Goal: Transaction & Acquisition: Purchase product/service

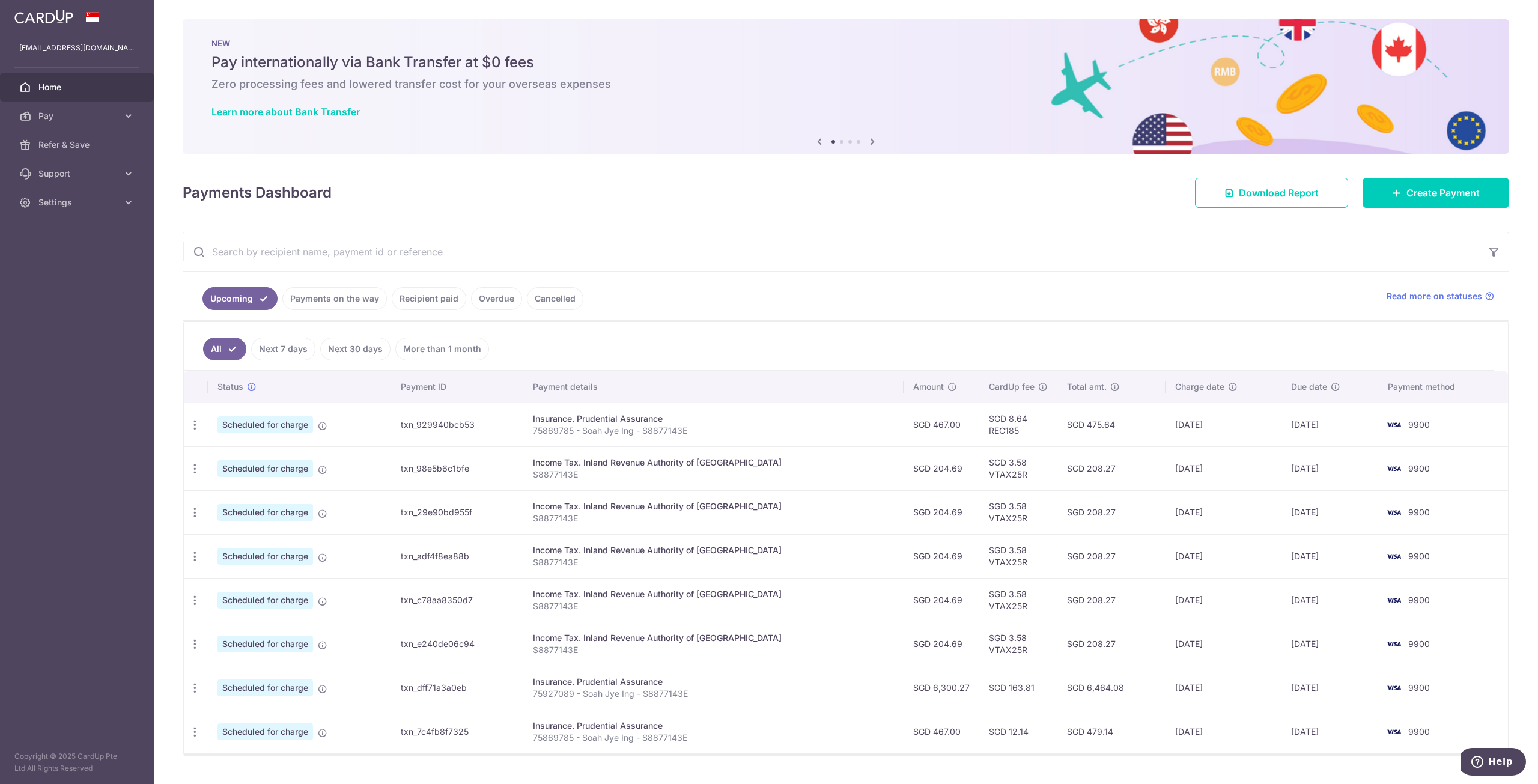
click at [405, 297] on link "Recipient paid" at bounding box center [429, 298] width 75 height 23
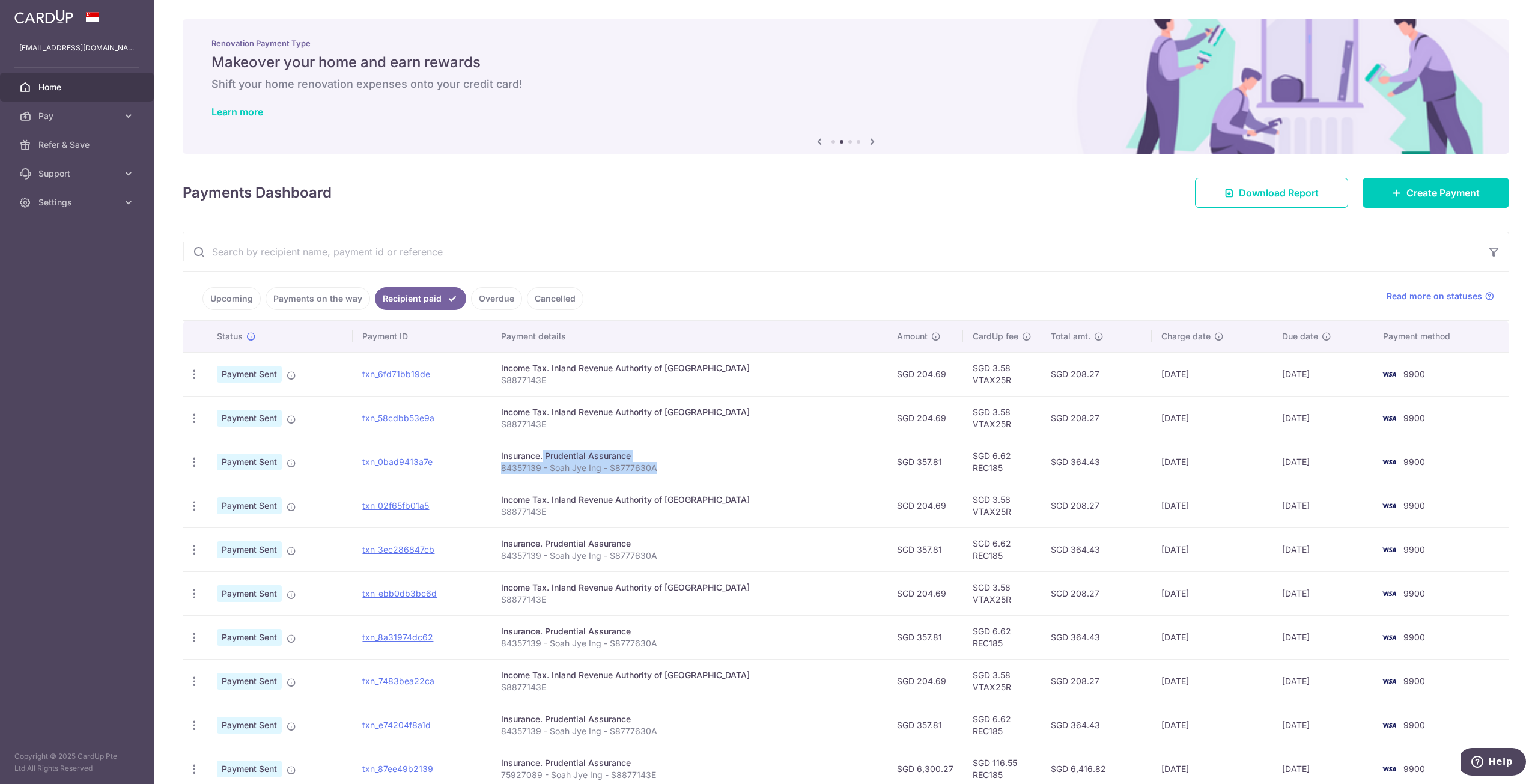
drag, startPoint x: 519, startPoint y: 456, endPoint x: 692, endPoint y: 474, distance: 173.9
click at [692, 474] on td "Insurance. Prudential Assurance 84357139 - Soah Jye Ing - S8777630A" at bounding box center [689, 461] width 396 height 43
click at [518, 450] on div "Insurance. Prudential Assurance" at bounding box center [689, 456] width 377 height 12
drag, startPoint x: 514, startPoint y: 456, endPoint x: 722, endPoint y: 475, distance: 208.9
click at [722, 475] on td "Insurance. Prudential Assurance 84357139 - Soah Jye Ing - S8777630A" at bounding box center [689, 461] width 396 height 43
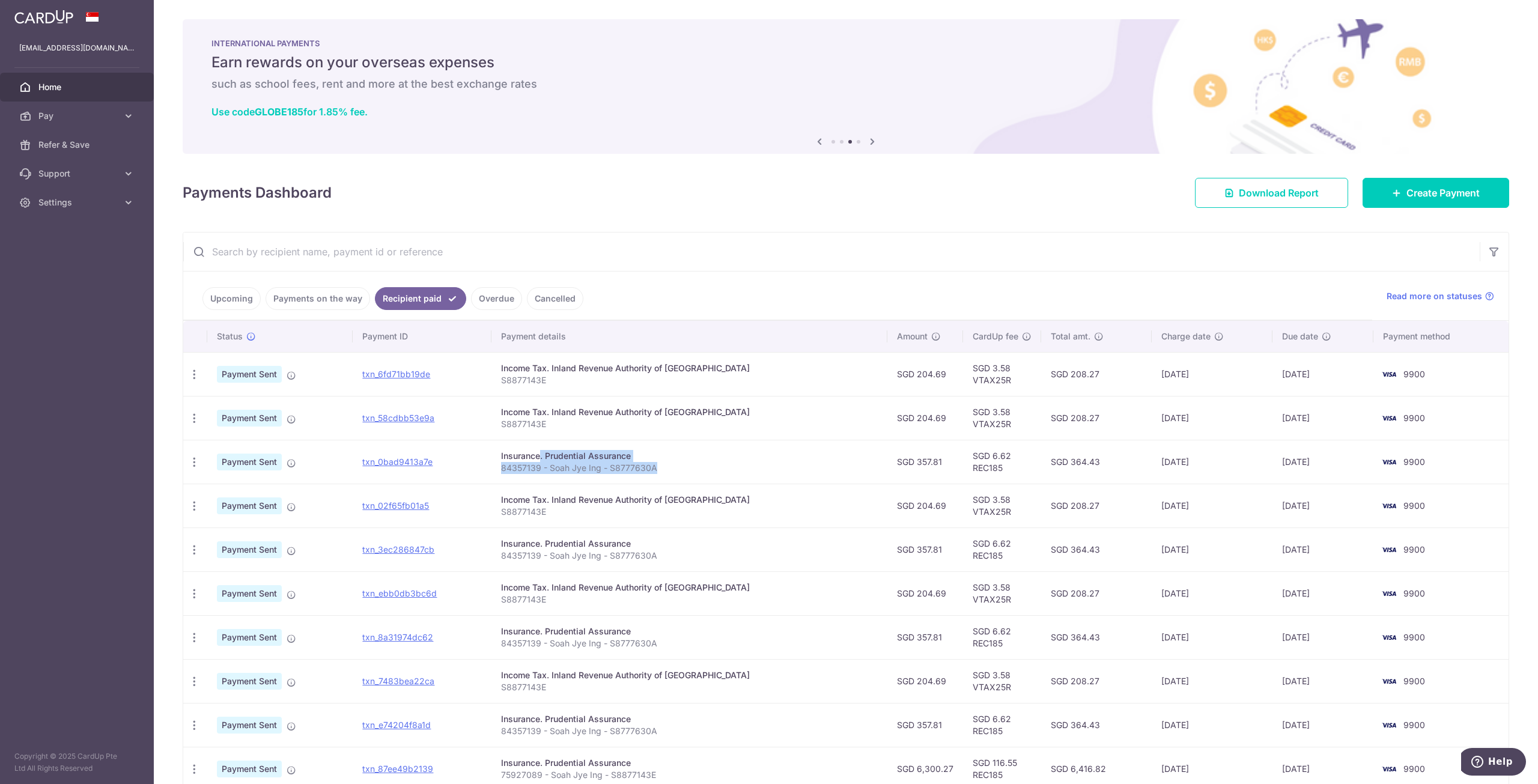
click at [765, 477] on td "Insurance. Prudential Assurance 84357139 - Soah Jye Ing - S8777630A" at bounding box center [689, 461] width 396 height 43
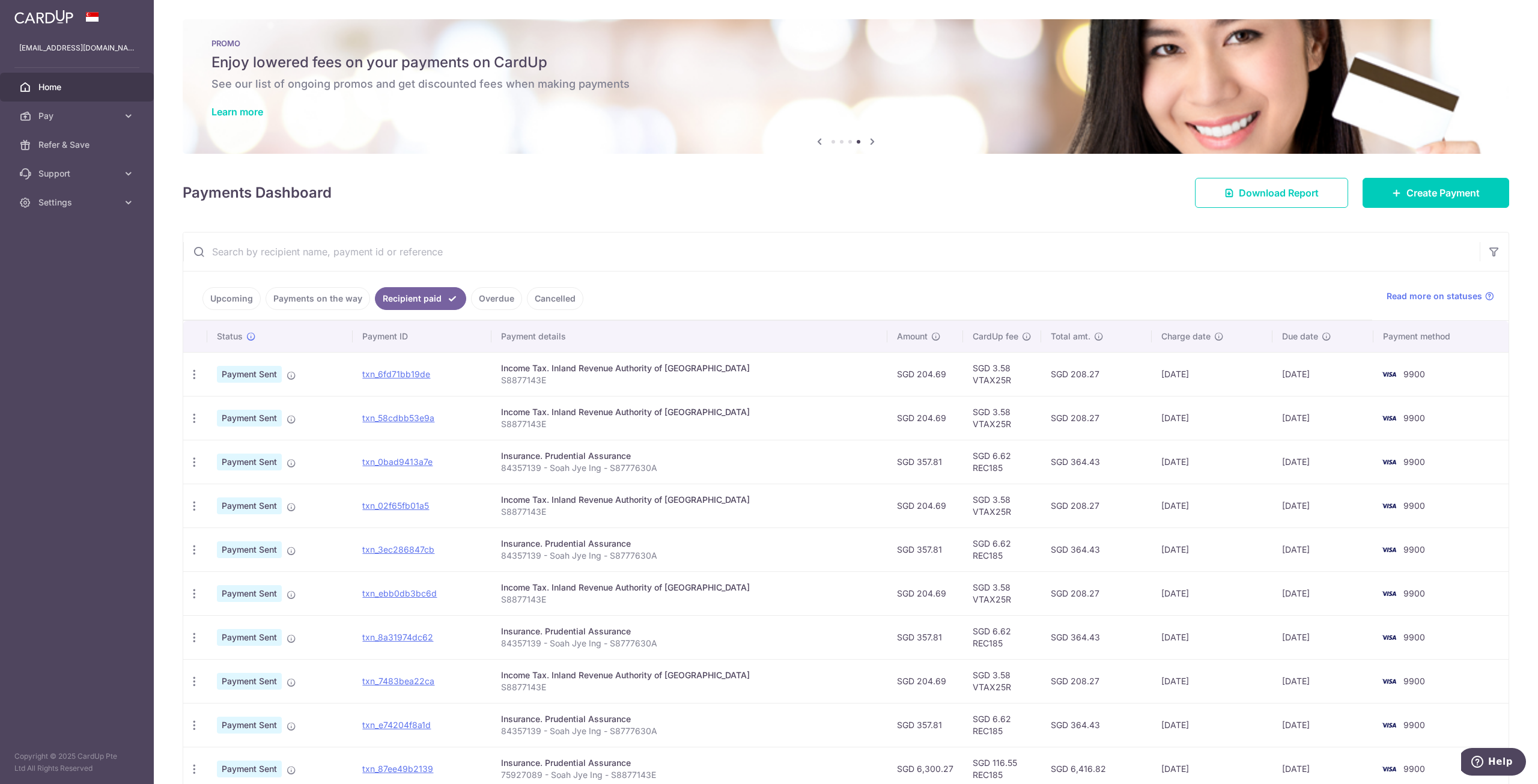
drag, startPoint x: 872, startPoint y: 462, endPoint x: 1106, endPoint y: 476, distance: 234.4
click at [1106, 476] on tr "PDF Receipt Payment Sent txn_0bad9413a7e Insurance. Prudential Assurance 843571…" at bounding box center [845, 461] width 1325 height 43
copy tr "SGD 357.81 SGD 6.62 REC185 SGD 364.43"
click at [745, 227] on div "× Pause Schedule Pause all future payments in this series Pause just this one p…" at bounding box center [845, 392] width 1384 height 784
click at [235, 303] on link "Upcoming" at bounding box center [231, 298] width 58 height 23
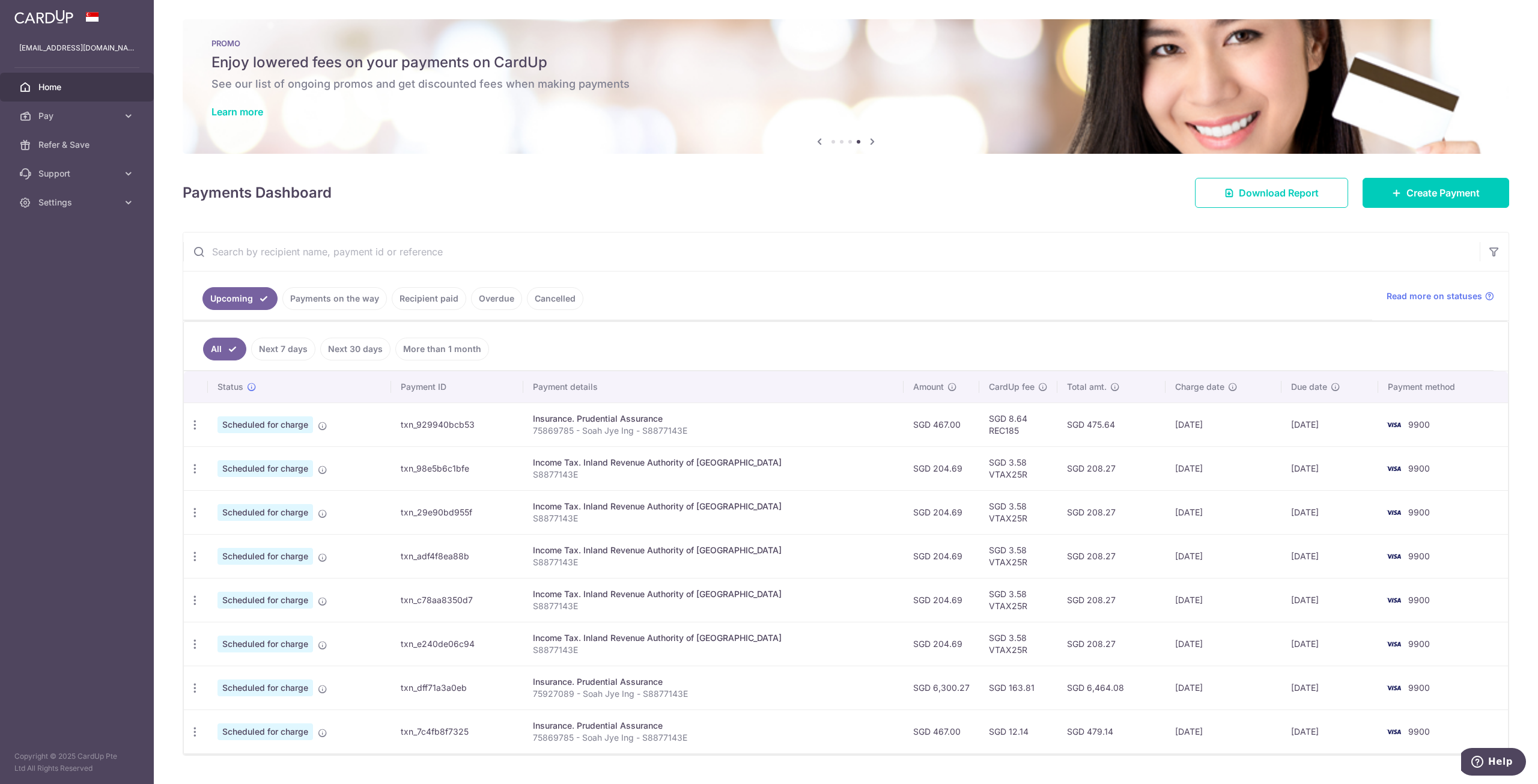
click at [443, 306] on link "Recipient paid" at bounding box center [429, 298] width 75 height 23
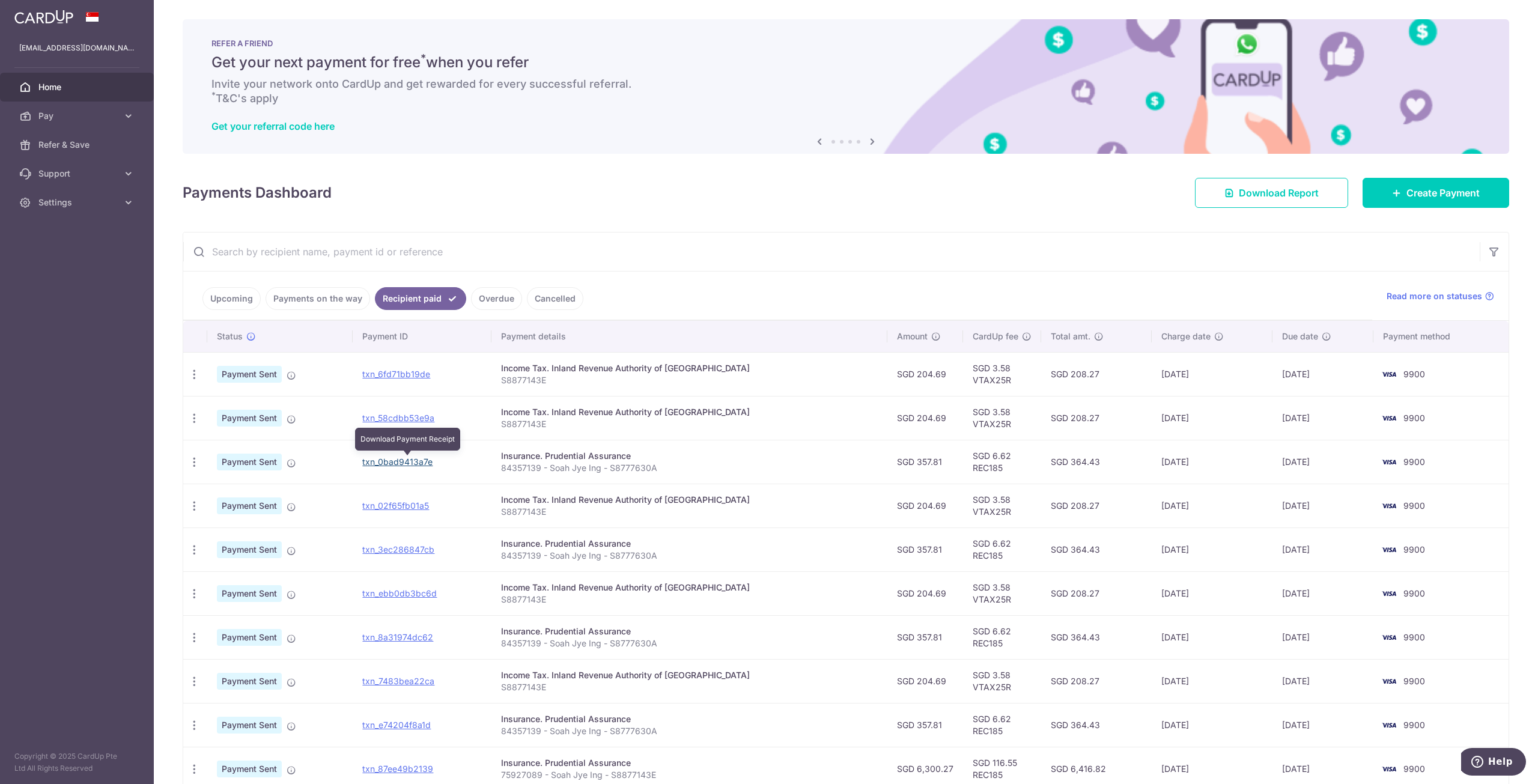
drag, startPoint x: 402, startPoint y: 463, endPoint x: 834, endPoint y: 65, distance: 587.4
click at [402, 463] on link "txn_0bad9413a7e" at bounding box center [398, 461] width 71 height 10
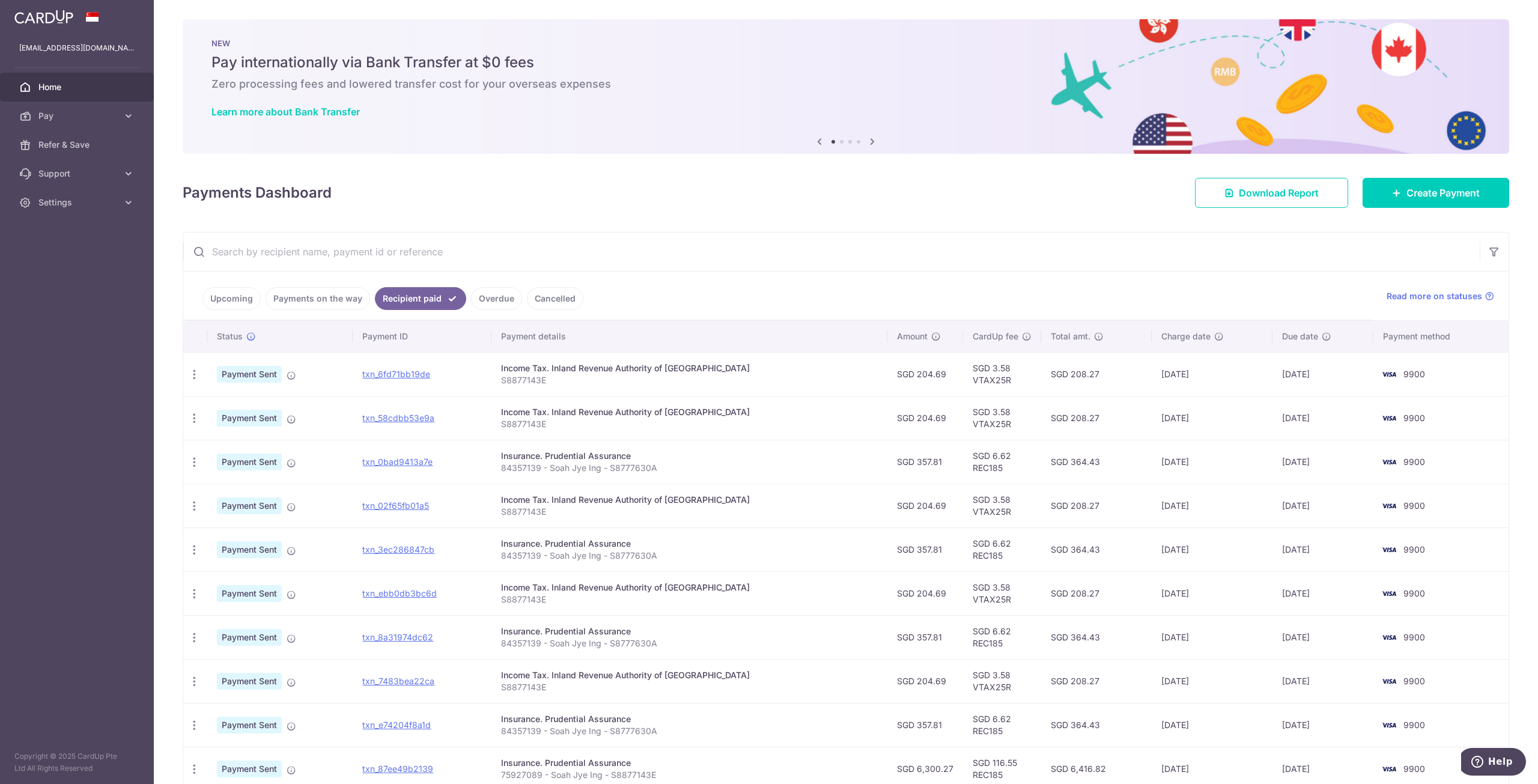
click at [235, 297] on link "Upcoming" at bounding box center [231, 298] width 58 height 23
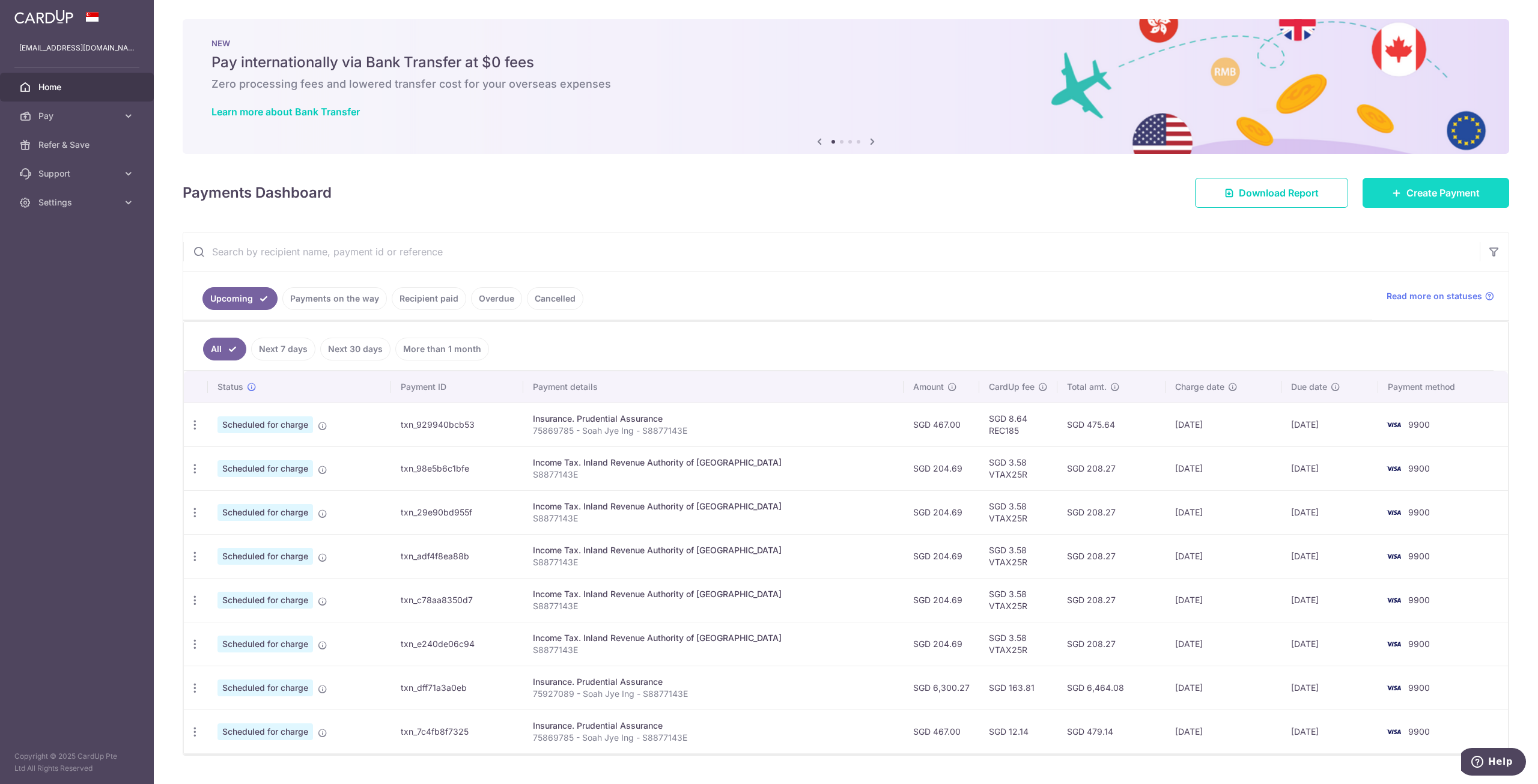
click at [1435, 205] on link "Create Payment" at bounding box center [1436, 193] width 147 height 30
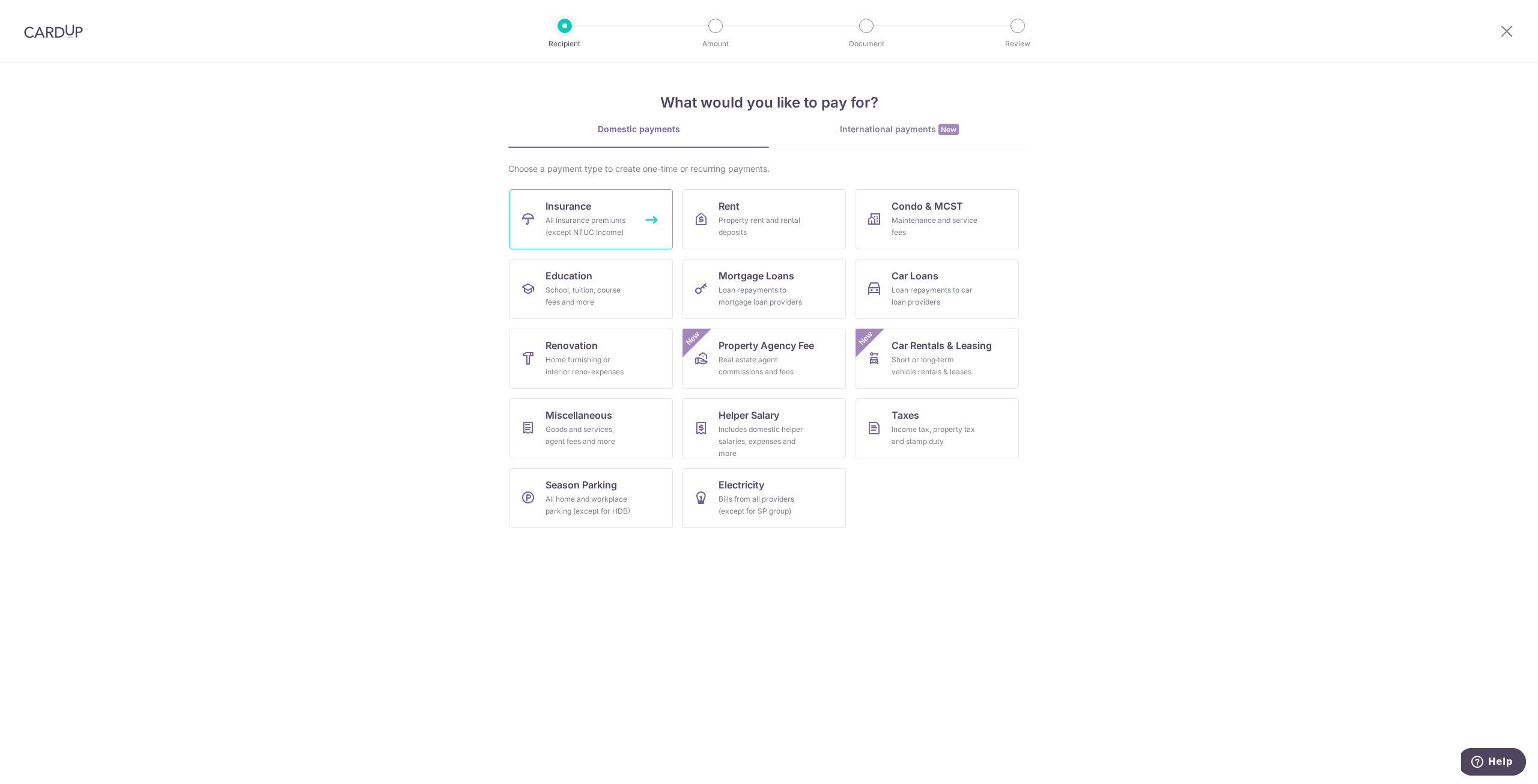
click at [595, 211] on link "Insurance All insurance premiums (except NTUC Income)" at bounding box center [591, 219] width 163 height 60
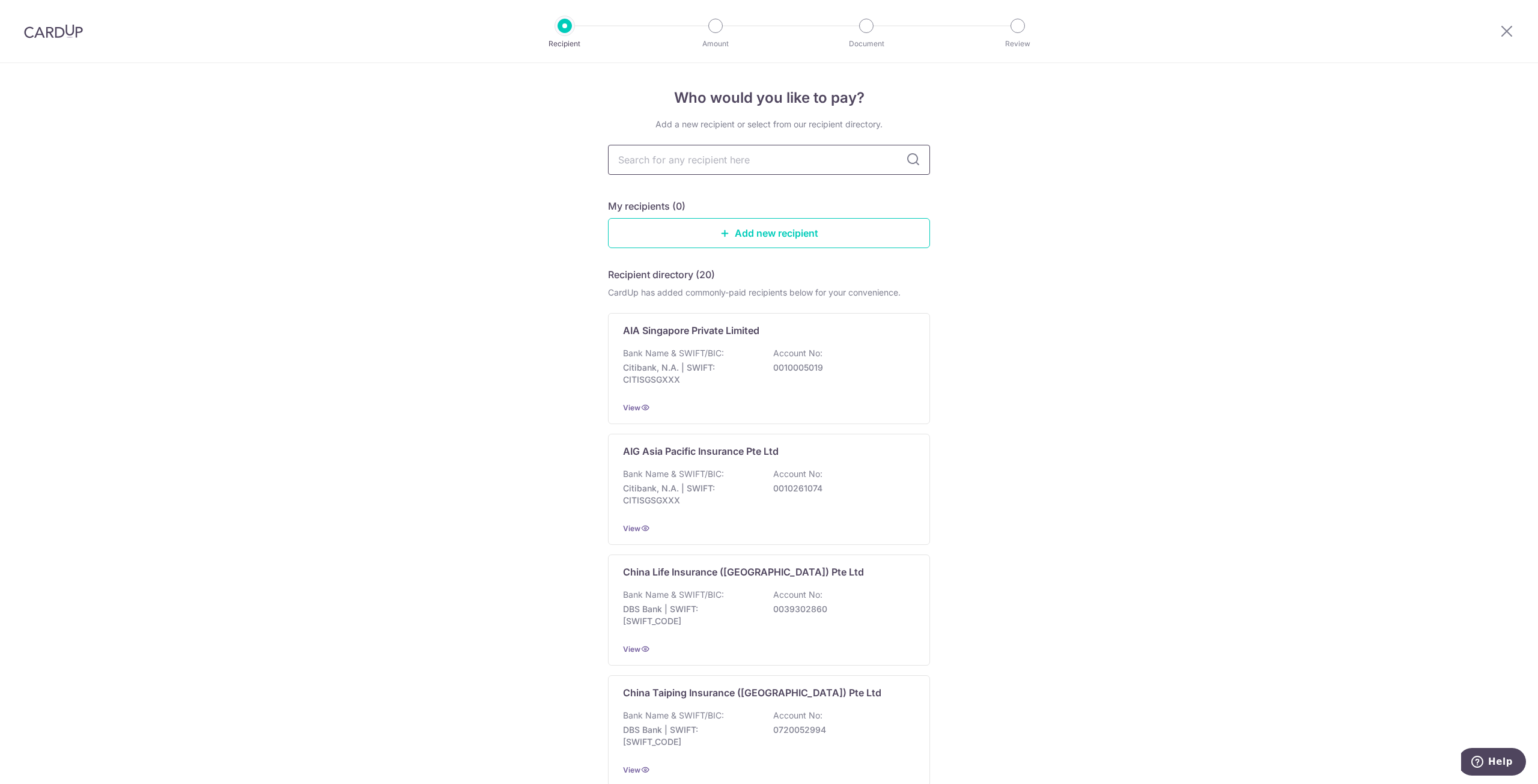
click at [722, 154] on input "text" at bounding box center [769, 159] width 322 height 30
type input "pru"
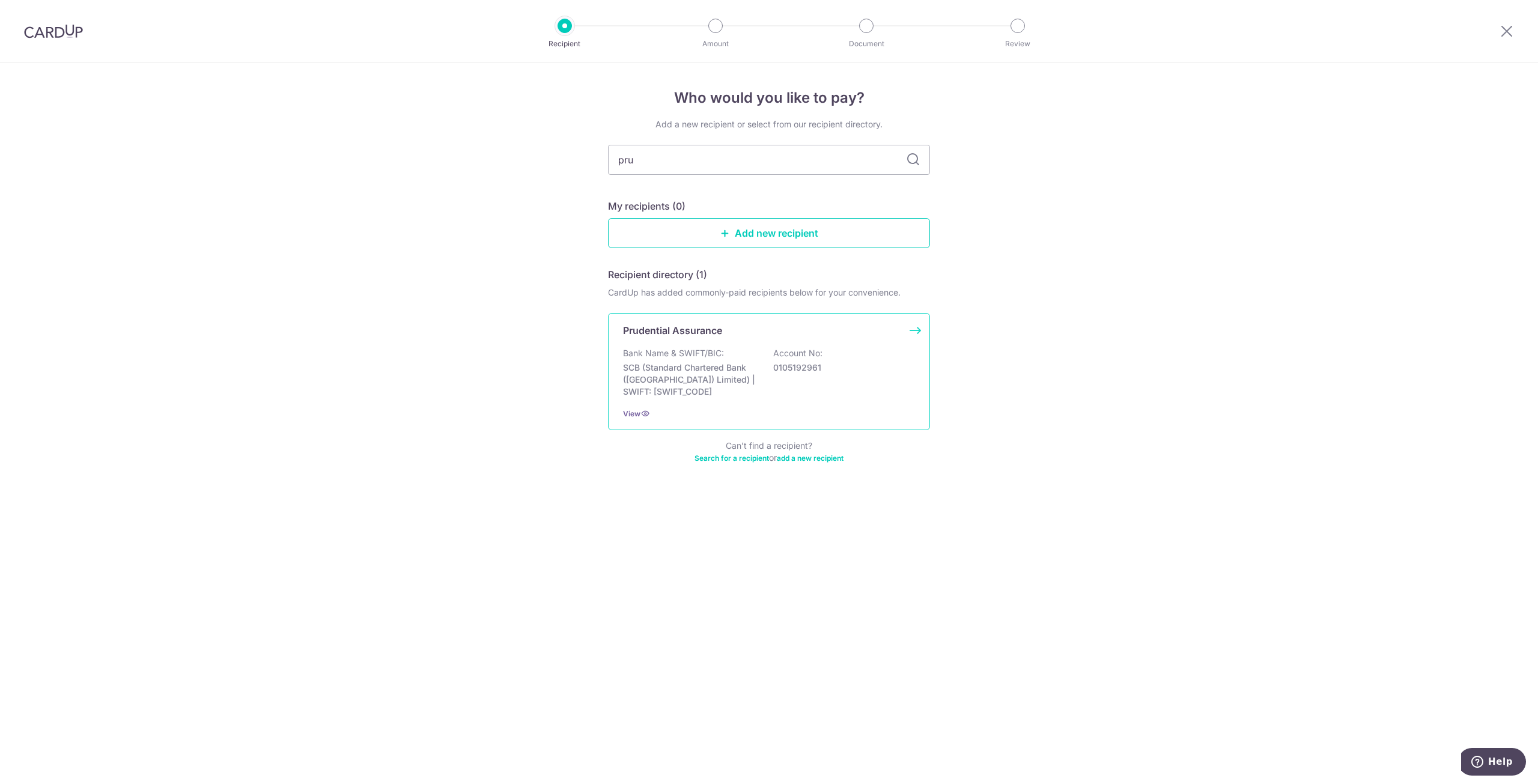
click at [706, 351] on p "Bank Name & SWIFT/BIC:" at bounding box center [673, 352] width 101 height 12
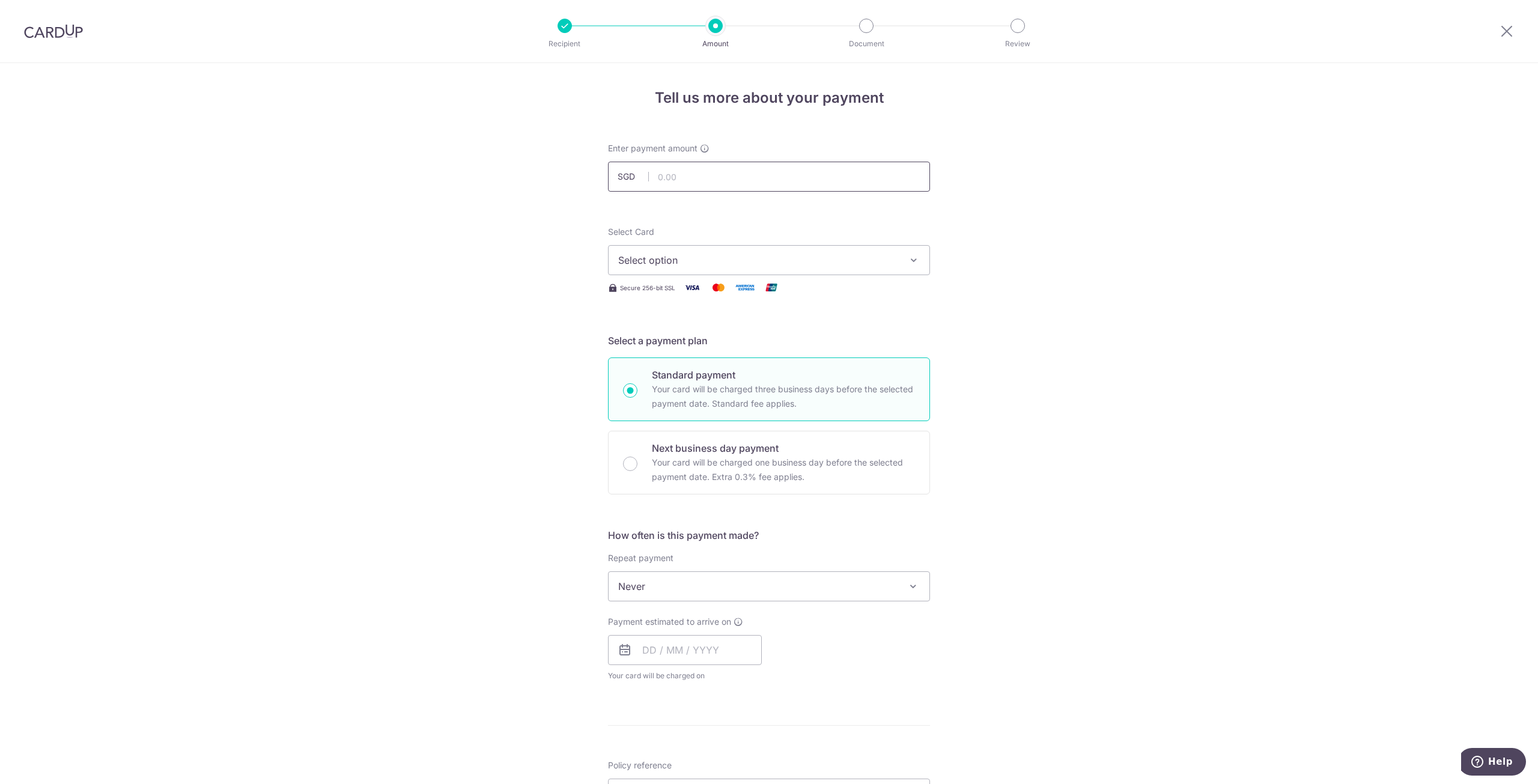
click at [668, 182] on input "text" at bounding box center [769, 176] width 322 height 30
type input "357.81"
click at [393, 224] on div "Tell us more about your payment Enter payment amount SGD 357.81 357.81 Select C…" at bounding box center [769, 606] width 1538 height 1087
click at [918, 265] on button "Select option" at bounding box center [769, 260] width 322 height 30
click at [1029, 258] on div "Tell us more about your payment Enter payment amount SGD 357.81 357.81 Select C…" at bounding box center [769, 606] width 1538 height 1087
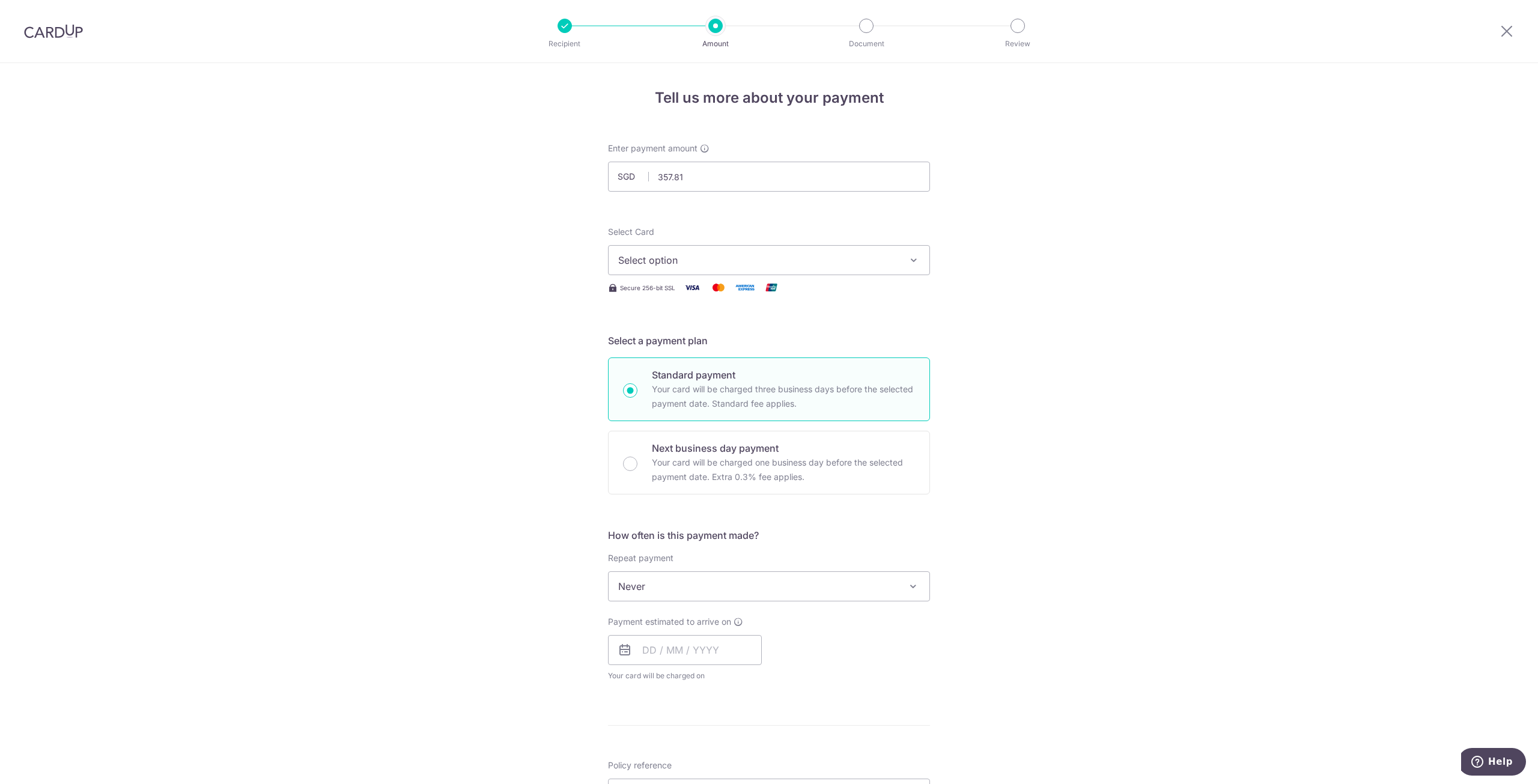
click at [910, 262] on icon "button" at bounding box center [913, 259] width 12 height 12
click at [657, 304] on li "Your Cards" at bounding box center [769, 317] width 321 height 27
click at [702, 266] on span "Select option" at bounding box center [758, 260] width 280 height 15
click at [669, 293] on span "Add credit card" at bounding box center [779, 293] width 280 height 12
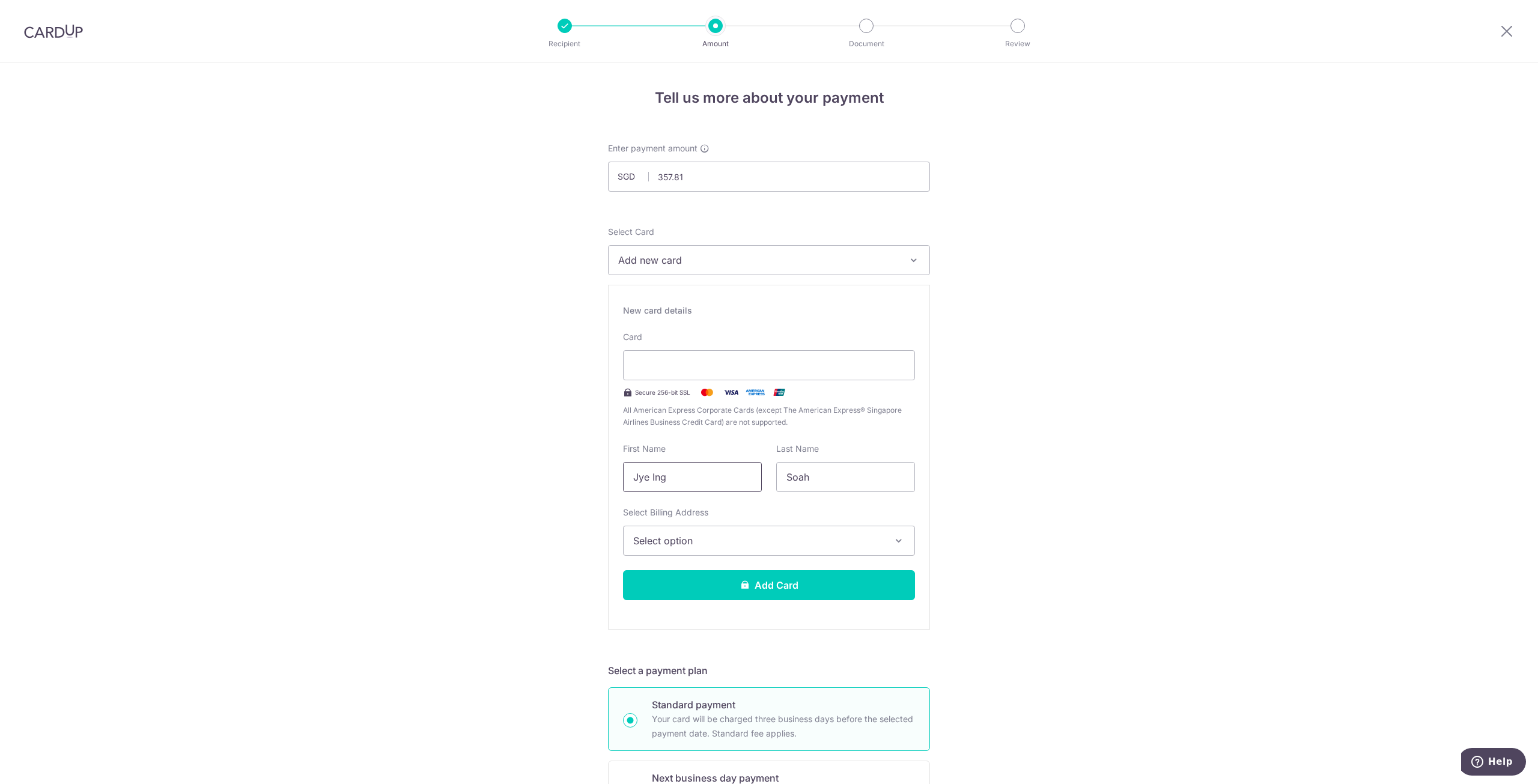
drag, startPoint x: 551, startPoint y: 449, endPoint x: 443, endPoint y: 439, distance: 108.5
click at [443, 439] on div "Tell us more about your payment Enter payment amount SGD 357.81 357.81 Select C…" at bounding box center [769, 771] width 1538 height 1417
type input "Jia Yen"
type input "Lee"
click at [686, 539] on span "Select option" at bounding box center [759, 540] width 250 height 15
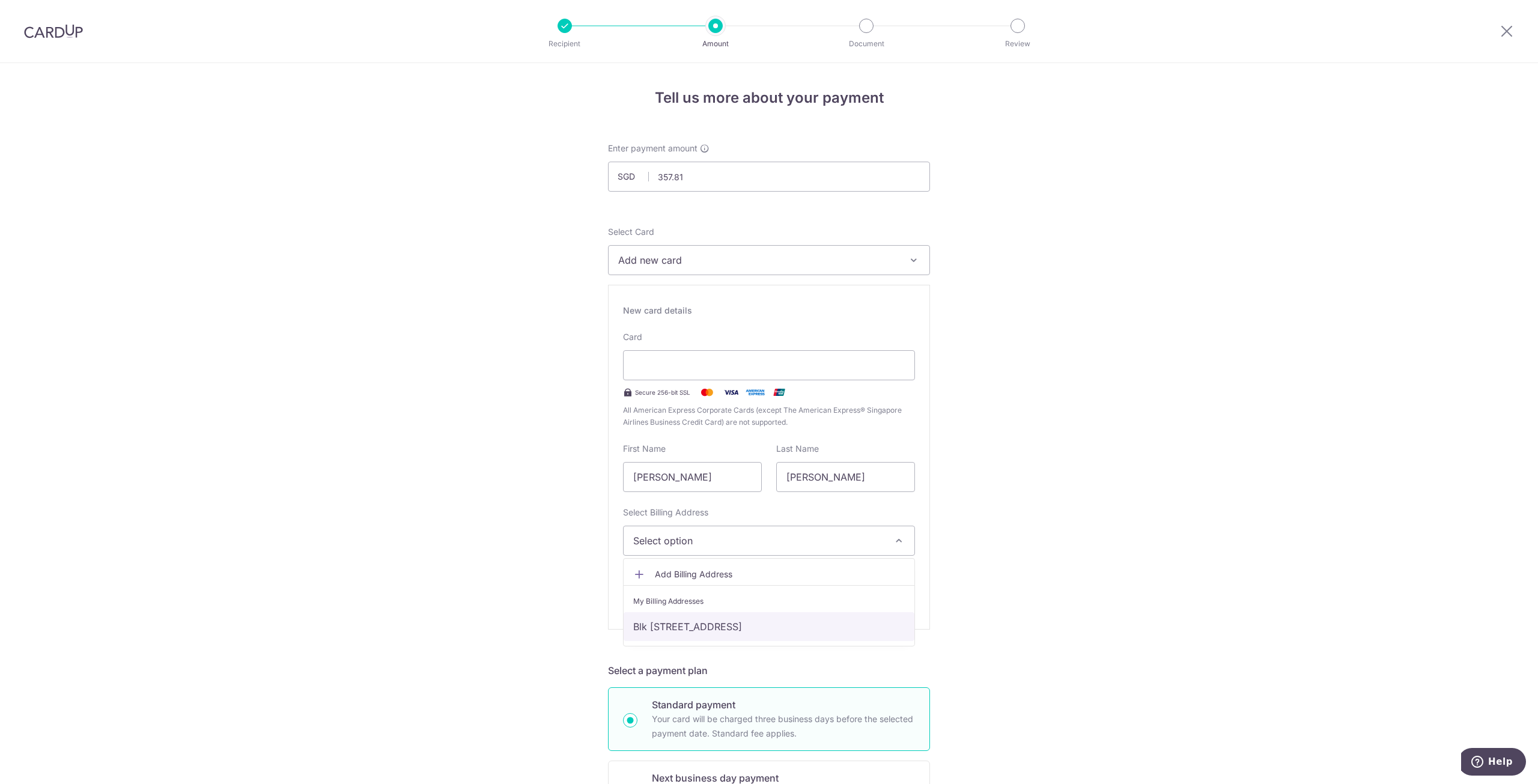
click at [663, 626] on link "Blk 325A, #15-515, Sengkang East Way, Singapore, Singapore, Singapore-541325" at bounding box center [769, 626] width 291 height 29
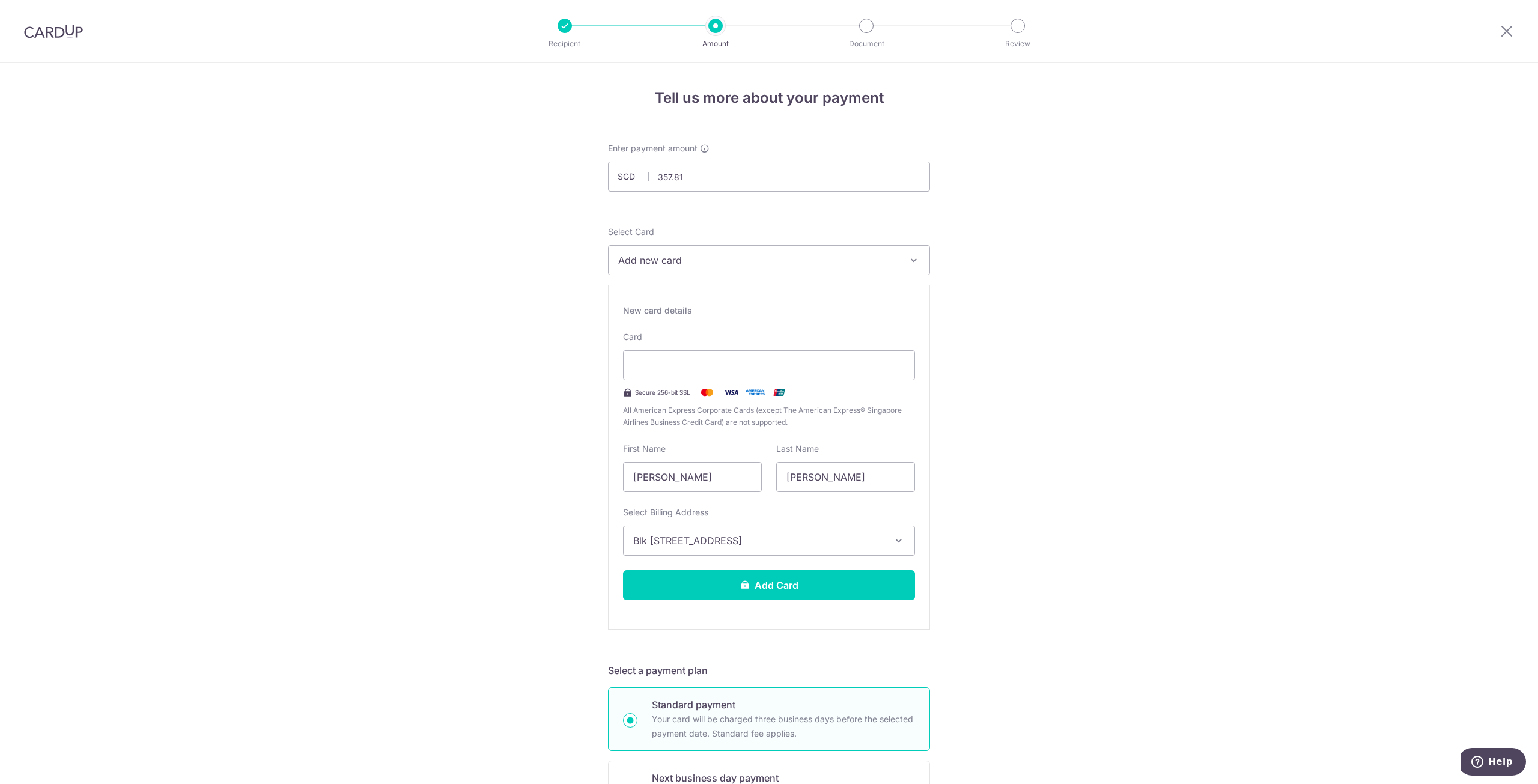
click at [524, 548] on div "Tell us more about your payment Enter payment amount SGD 357.81 357.81 Select C…" at bounding box center [769, 771] width 1538 height 1417
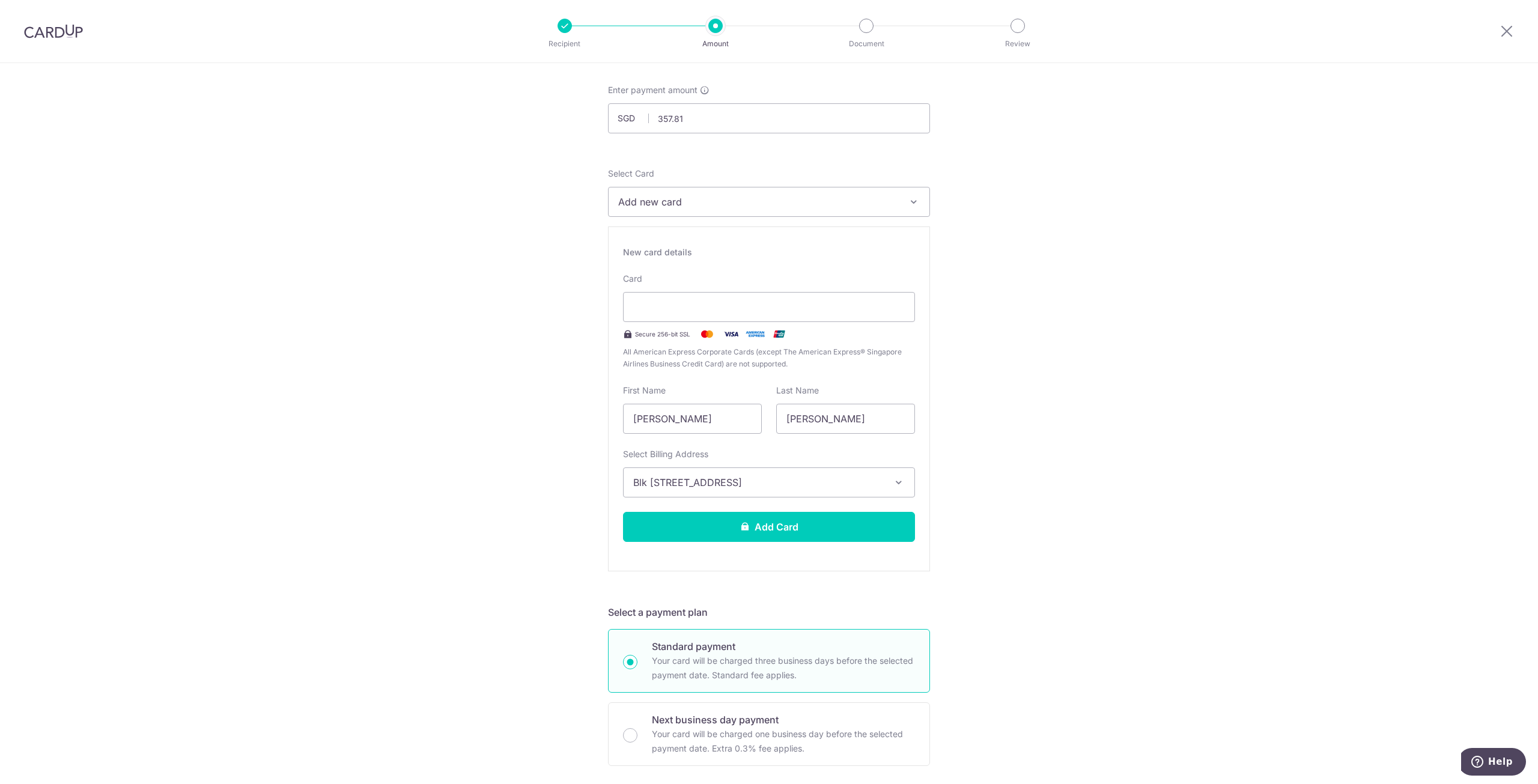
scroll to position [180, 0]
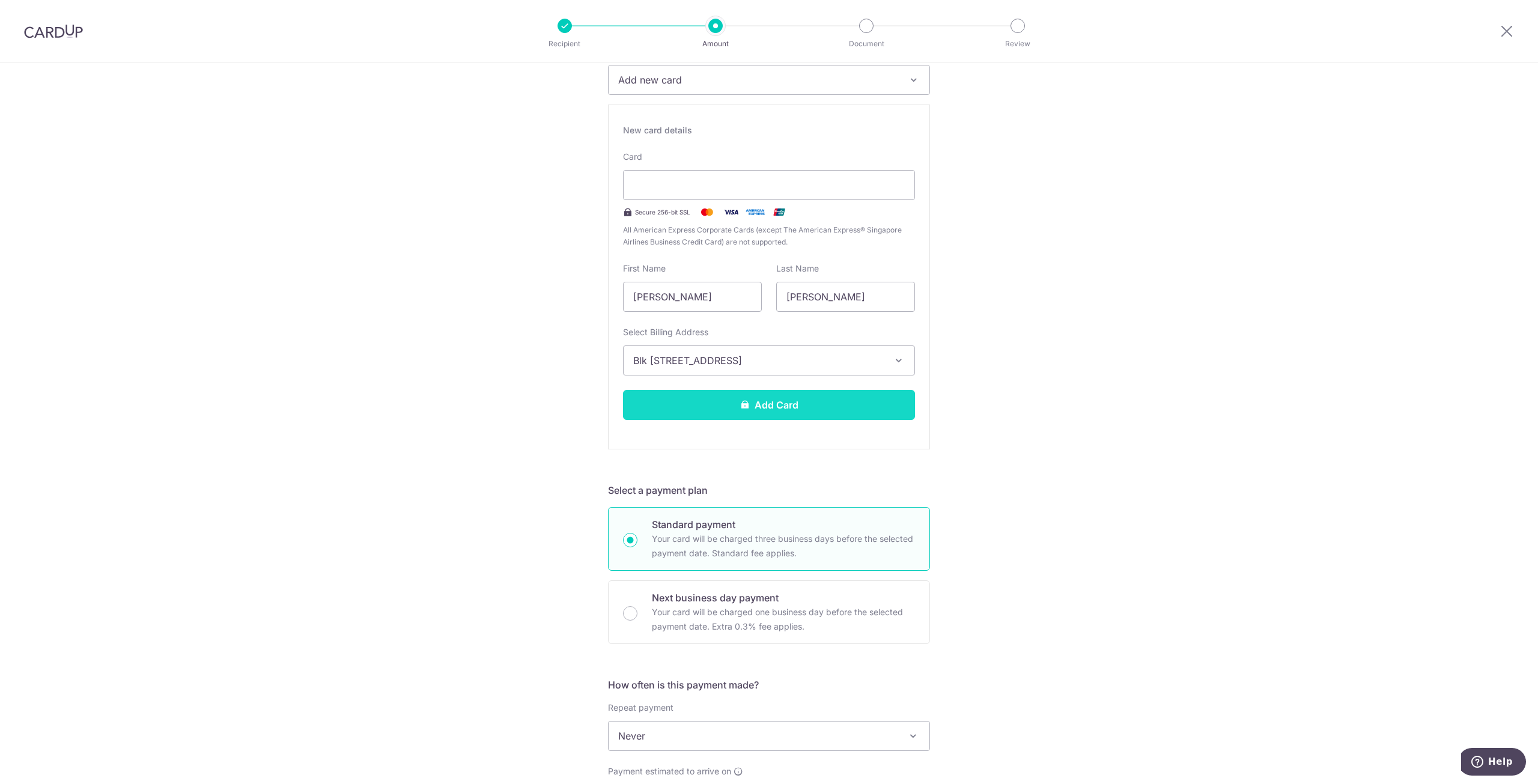
click at [775, 409] on button "Add Card" at bounding box center [769, 404] width 292 height 30
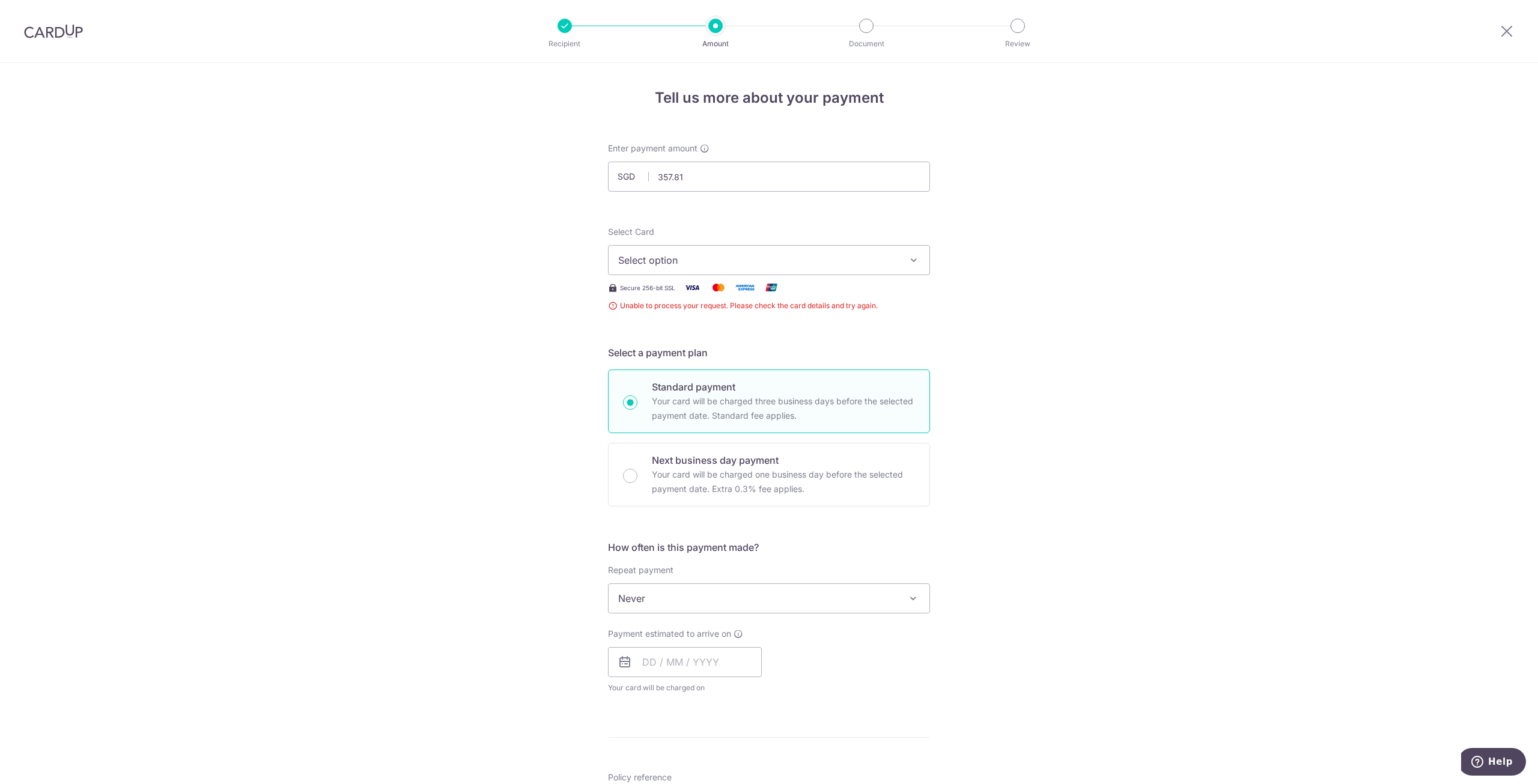
click at [891, 251] on button "Select option" at bounding box center [769, 260] width 322 height 30
click at [647, 346] on span "**** 9900" at bounding box center [670, 345] width 47 height 15
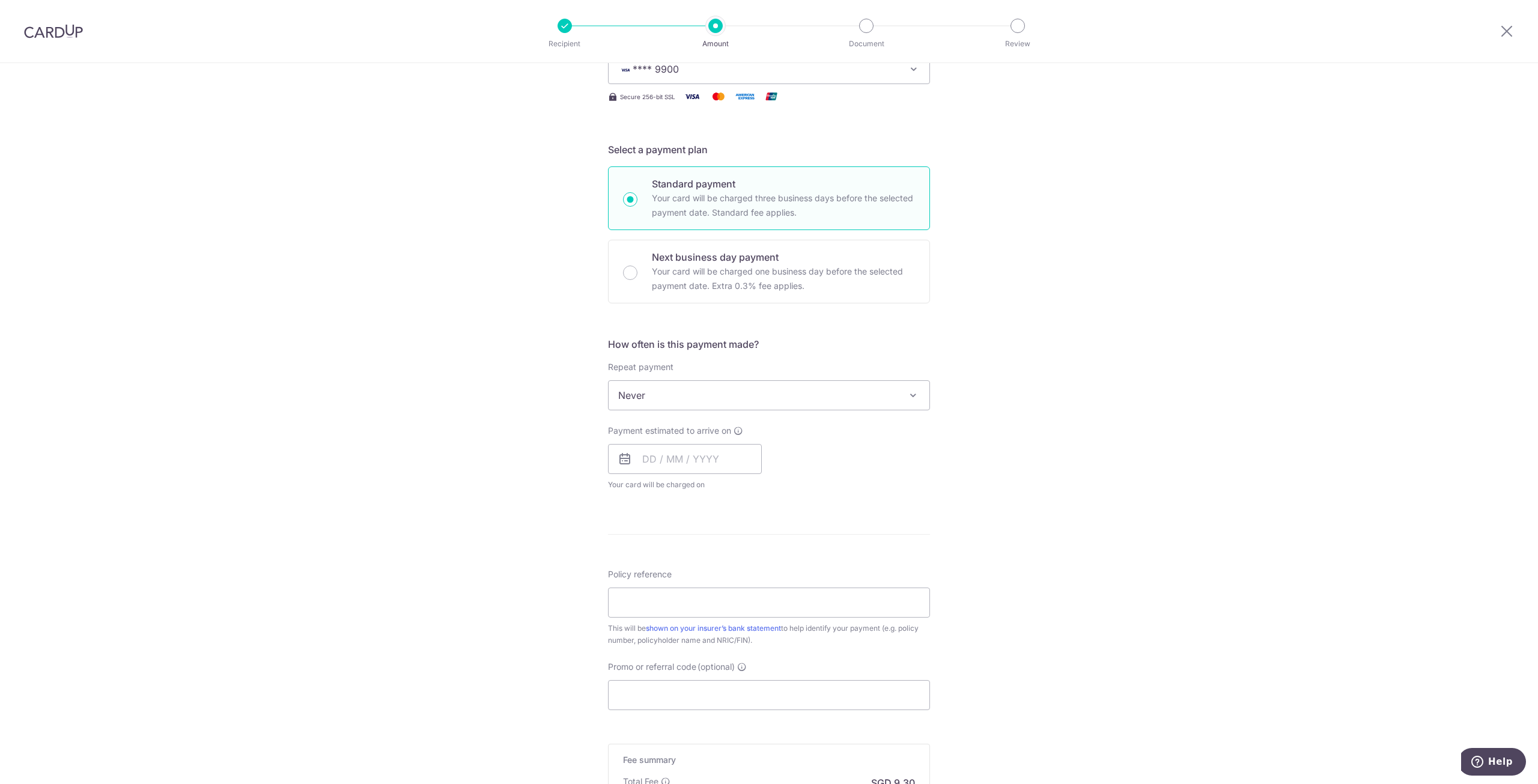
scroll to position [300, 0]
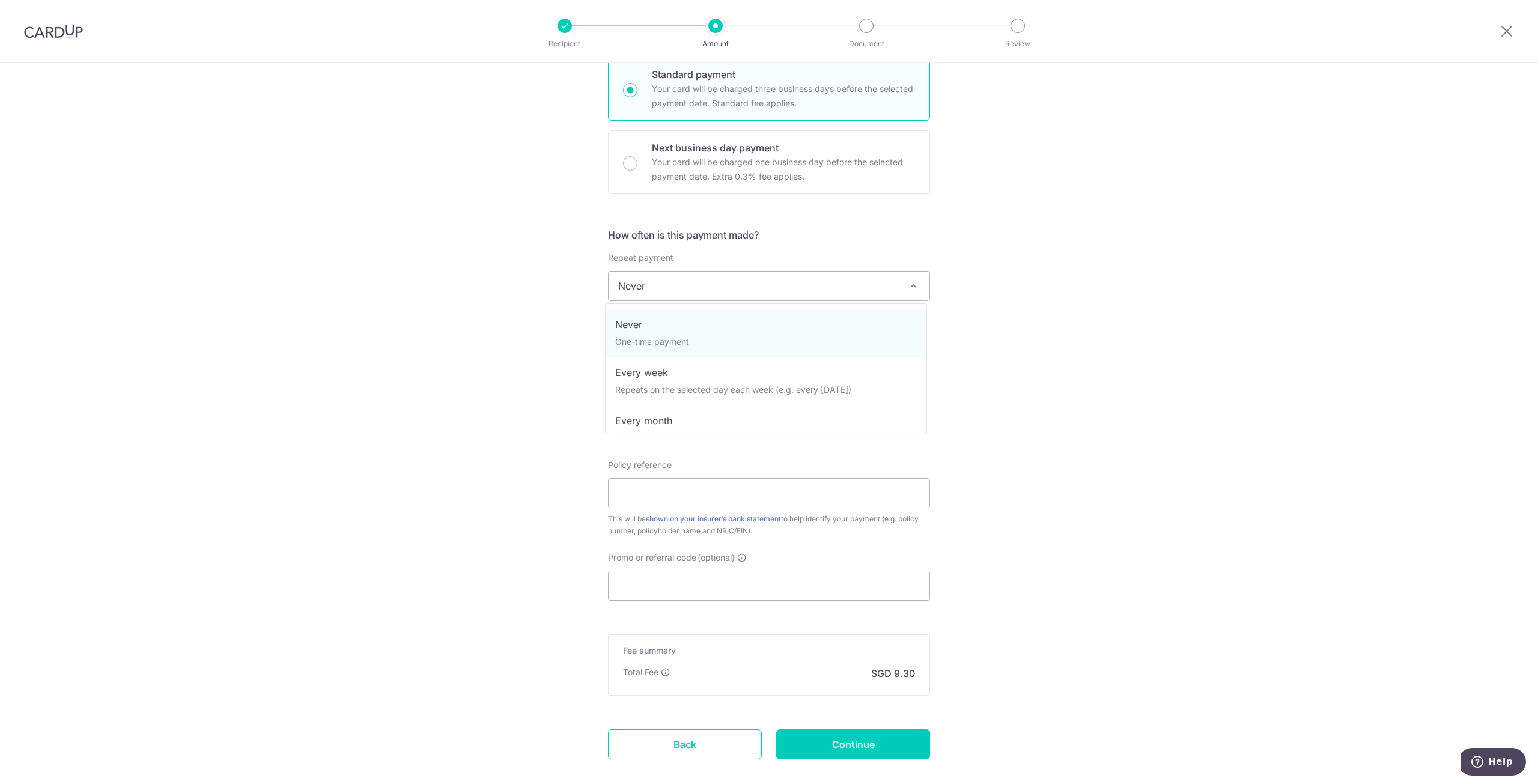
click at [874, 284] on span "Never" at bounding box center [769, 286] width 321 height 29
select select "3"
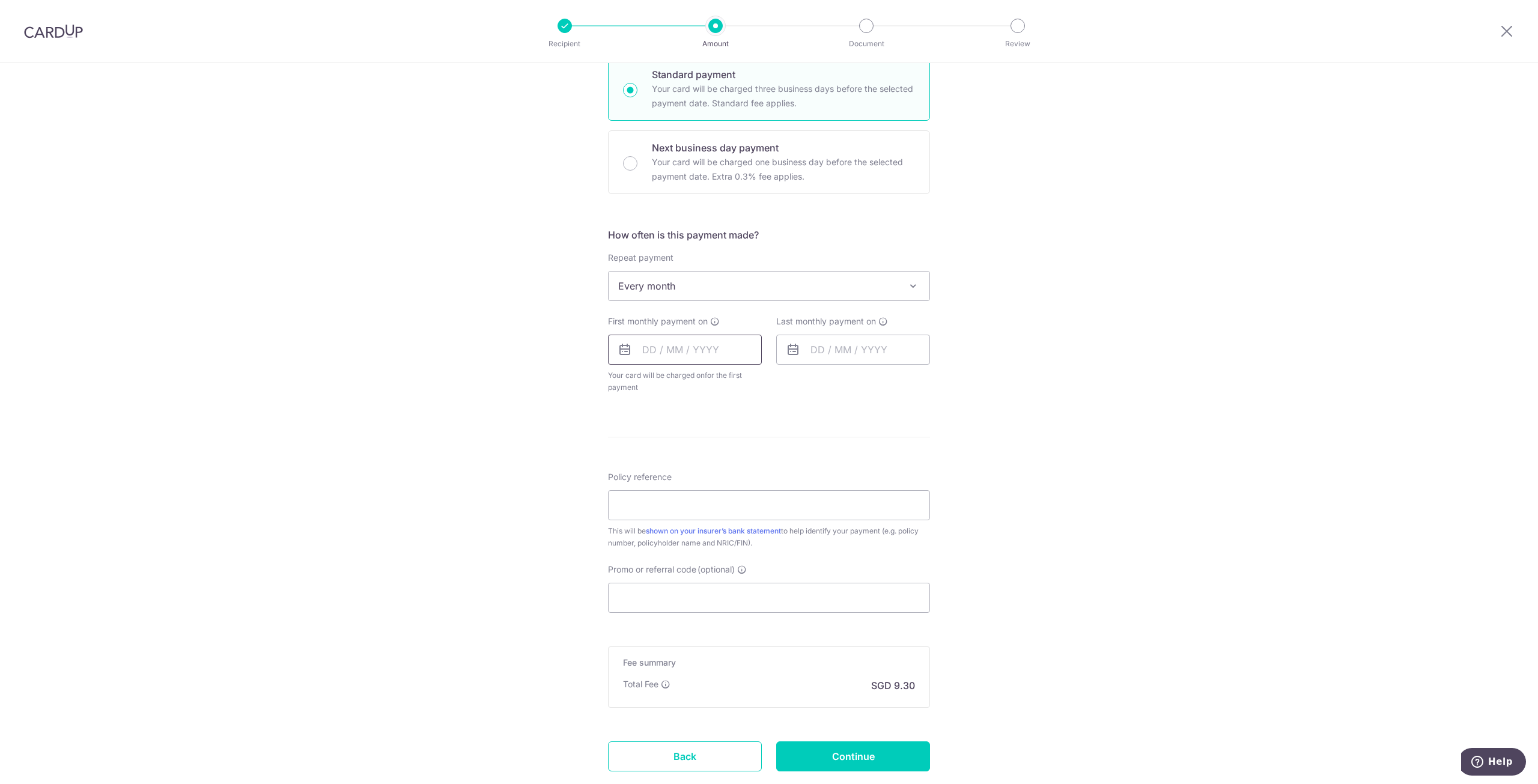
click at [641, 343] on input "text" at bounding box center [685, 349] width 154 height 30
click at [776, 381] on link "Next" at bounding box center [778, 382] width 15 height 15
click at [697, 461] on link "5" at bounding box center [704, 459] width 19 height 19
type input "[DATE]"
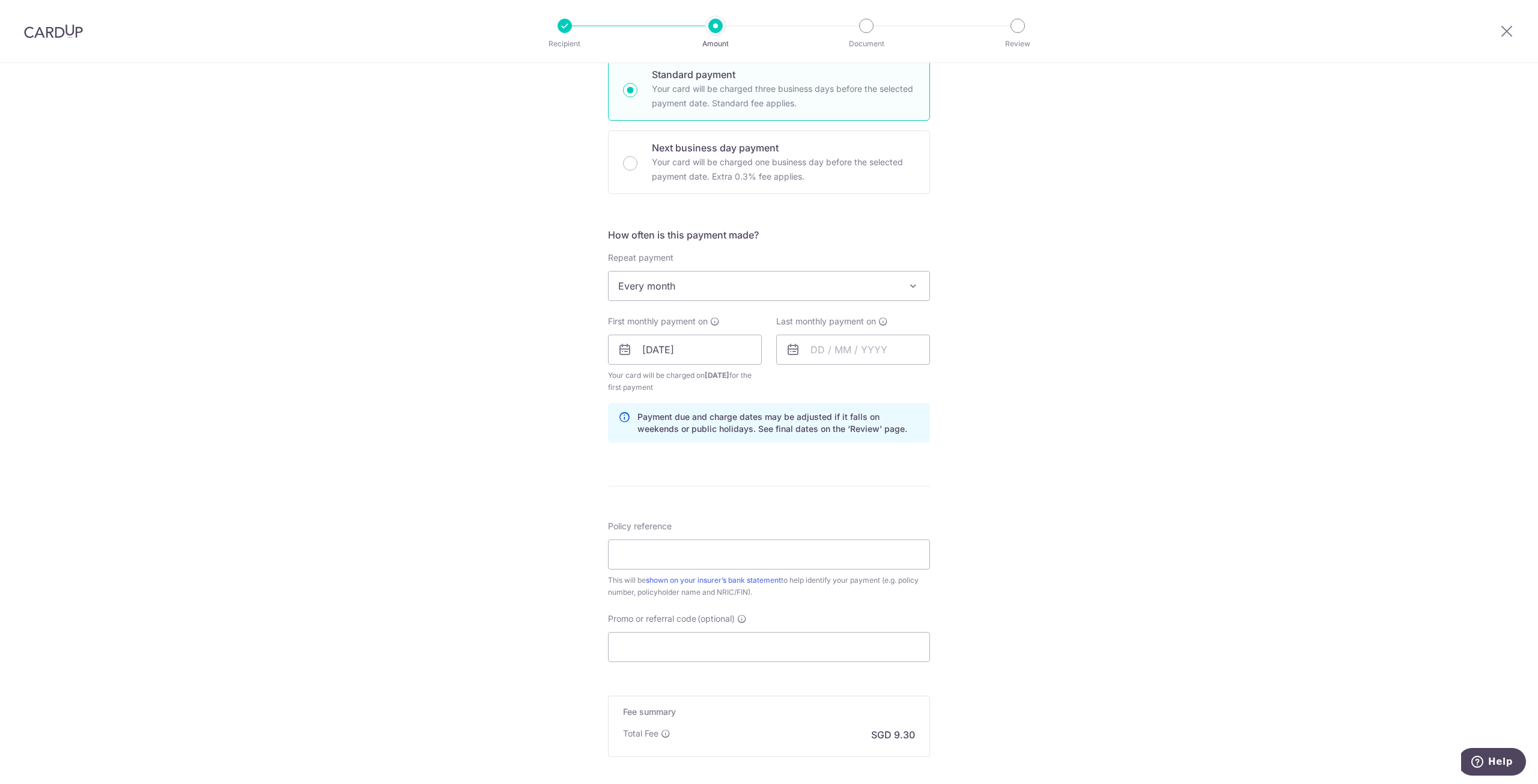
click at [800, 331] on div "Last monthly payment on" at bounding box center [853, 339] width 154 height 49
click at [806, 348] on input "text" at bounding box center [853, 349] width 154 height 30
click at [899, 380] on select "2025 2026 2027 2028 2029 2030 2031 2032 2033 2034 2035" at bounding box center [900, 382] width 32 height 9
click at [891, 432] on link "5" at bounding box center [897, 435] width 19 height 19
type input "[DATE]"
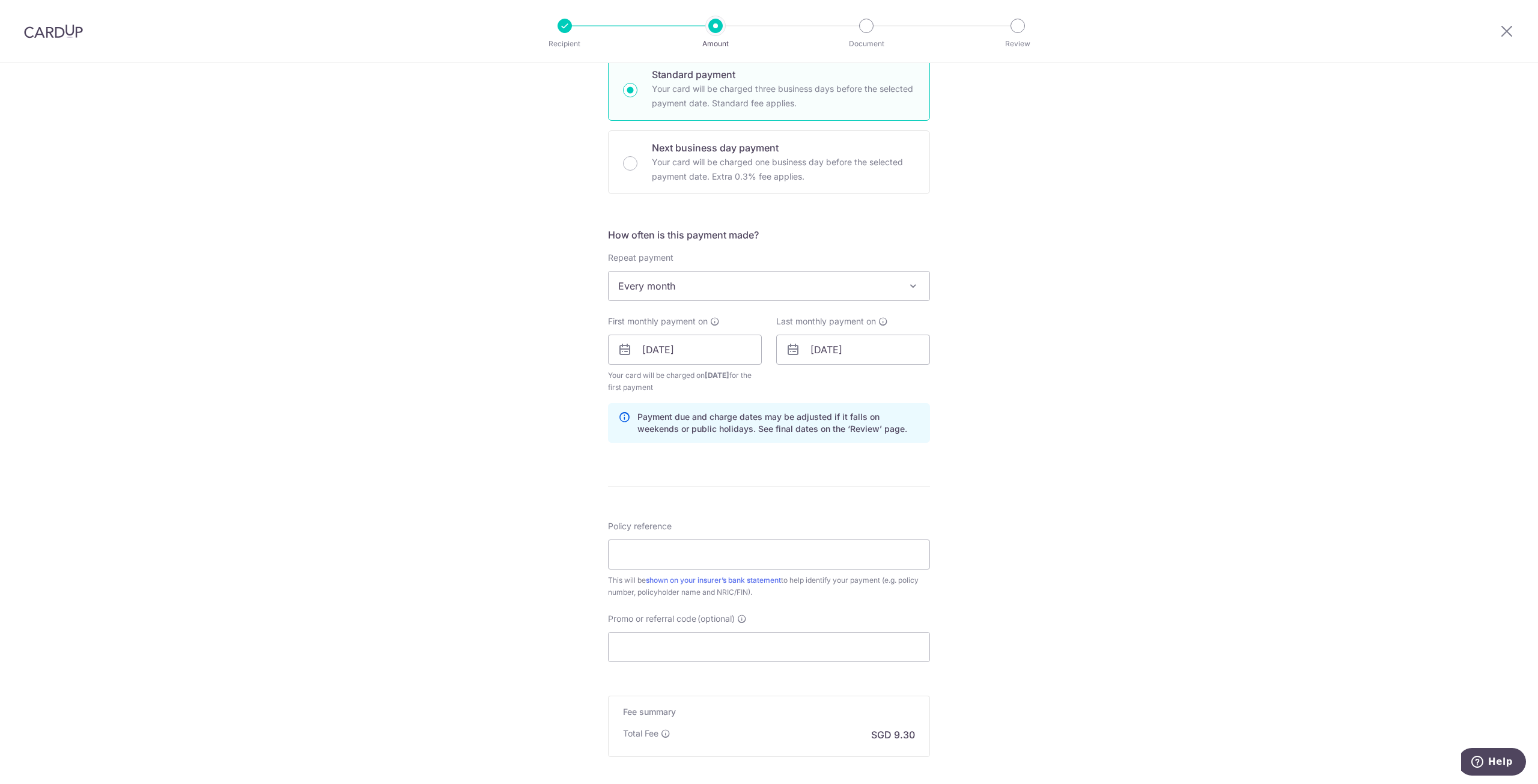
click at [474, 378] on div "Tell us more about your payment Enter payment amount SGD 357.81 357.81 Unable t…" at bounding box center [769, 336] width 1538 height 1148
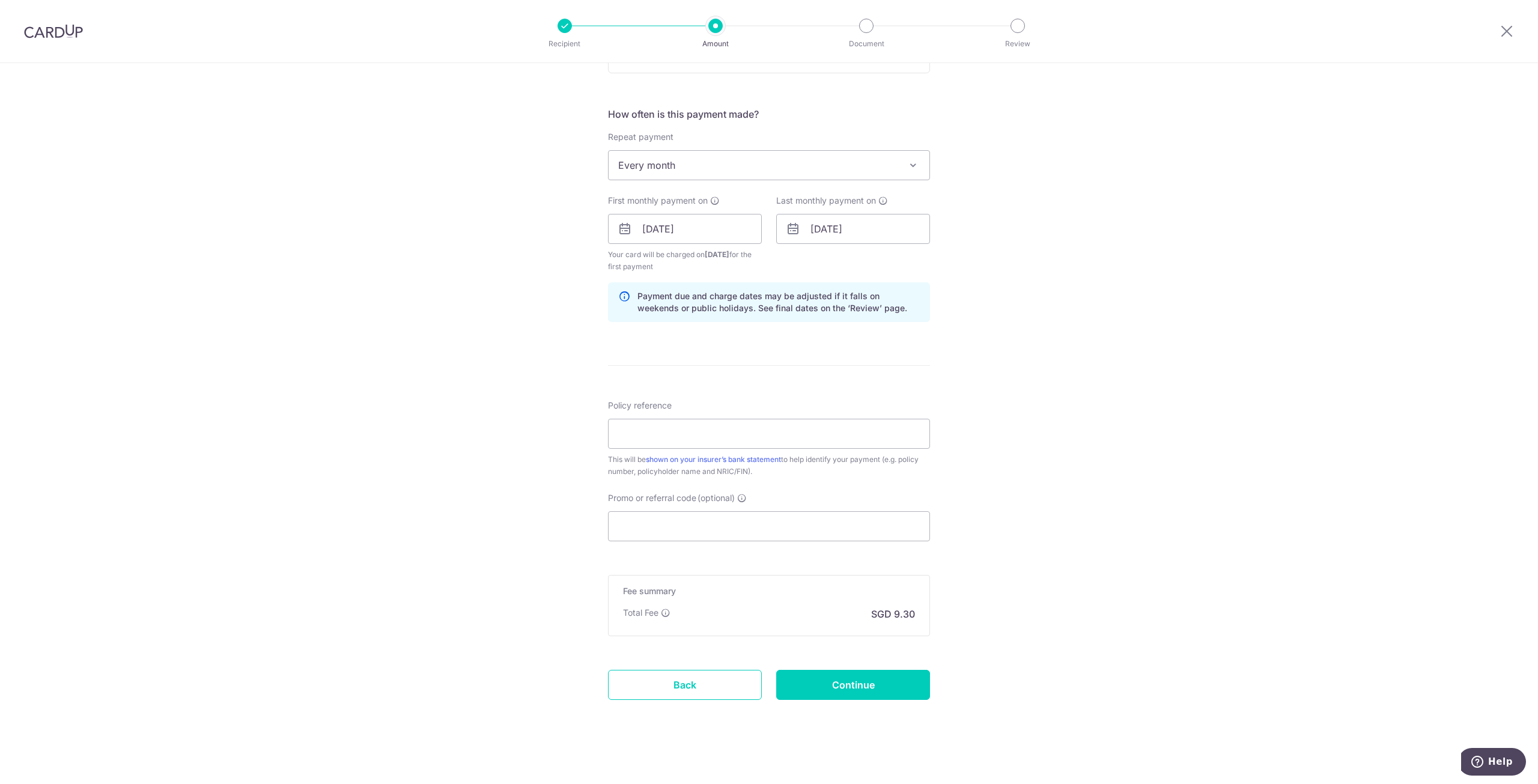
scroll to position [427, 0]
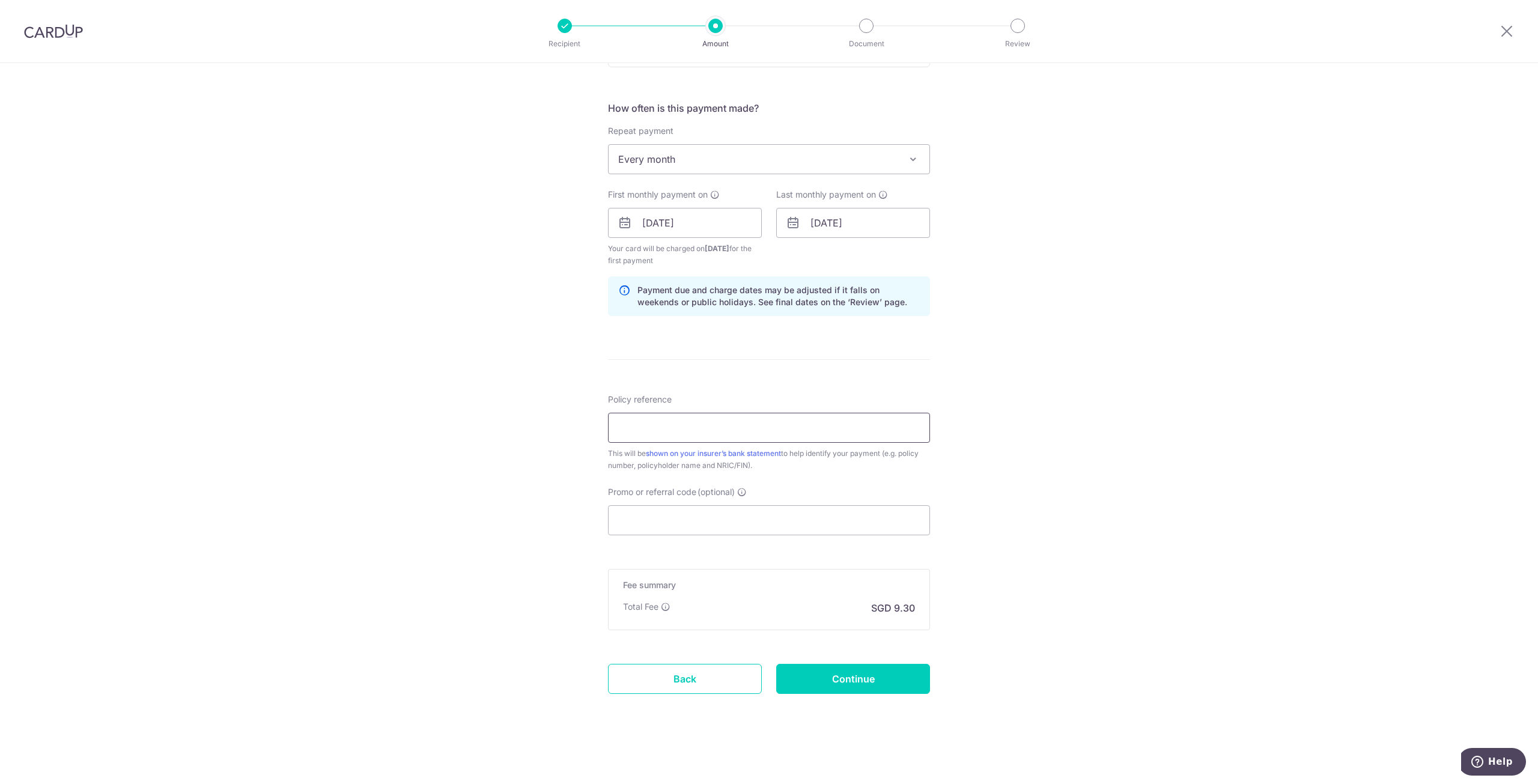
click at [707, 426] on input "Policy reference" at bounding box center [769, 428] width 322 height 30
paste input "84357139 - Soah Jye Ing - S8777630A"
type input "84357139 - Soah Jye Ing - S8777630A"
click at [491, 428] on div "Tell us more about your payment Enter payment amount SGD 357.81 357.81 Unable t…" at bounding box center [769, 210] width 1538 height 1148
click at [661, 518] on input "Promo or referral code (optional)" at bounding box center [769, 520] width 322 height 30
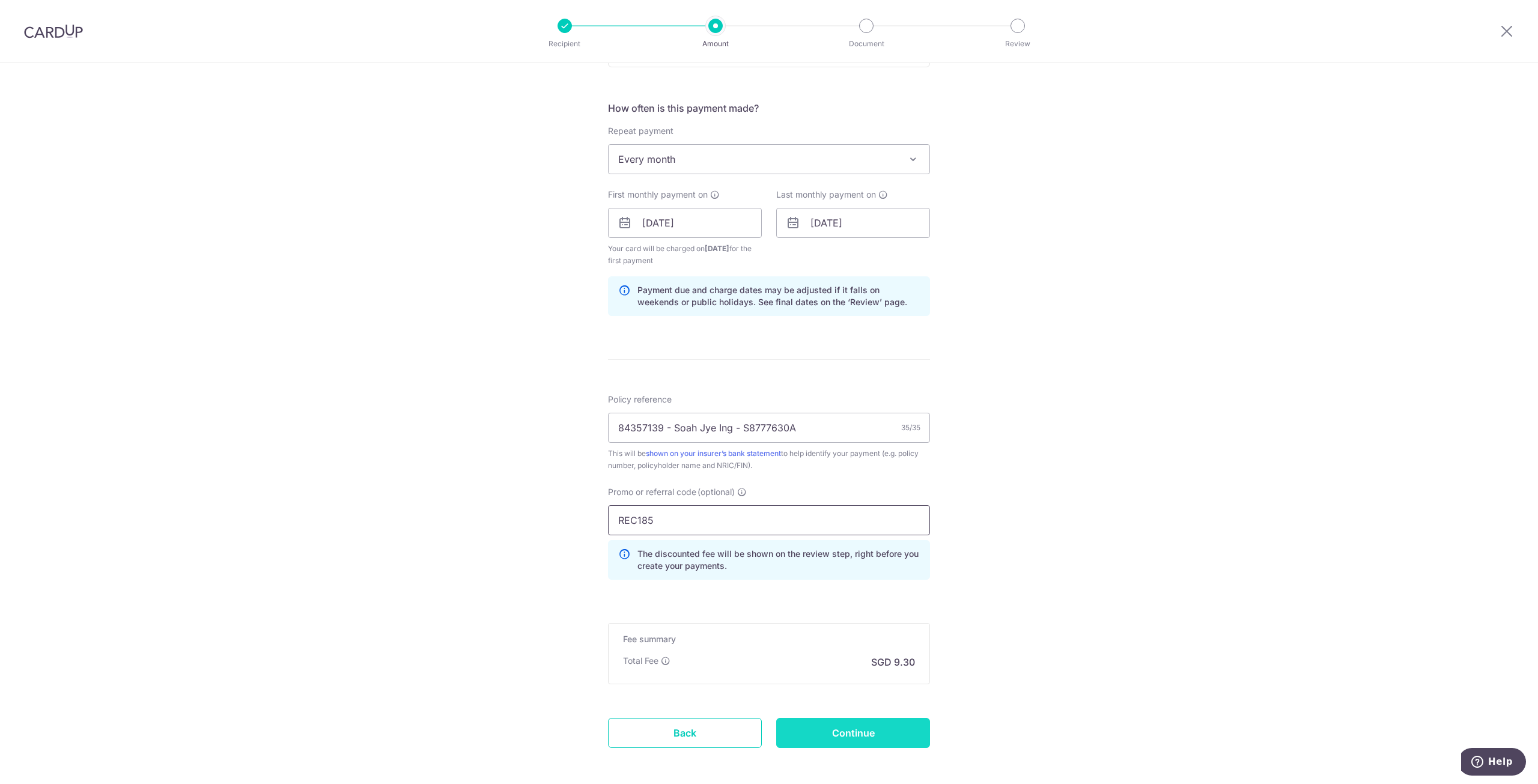
type input "REC185"
click at [866, 738] on input "Continue" at bounding box center [853, 733] width 154 height 30
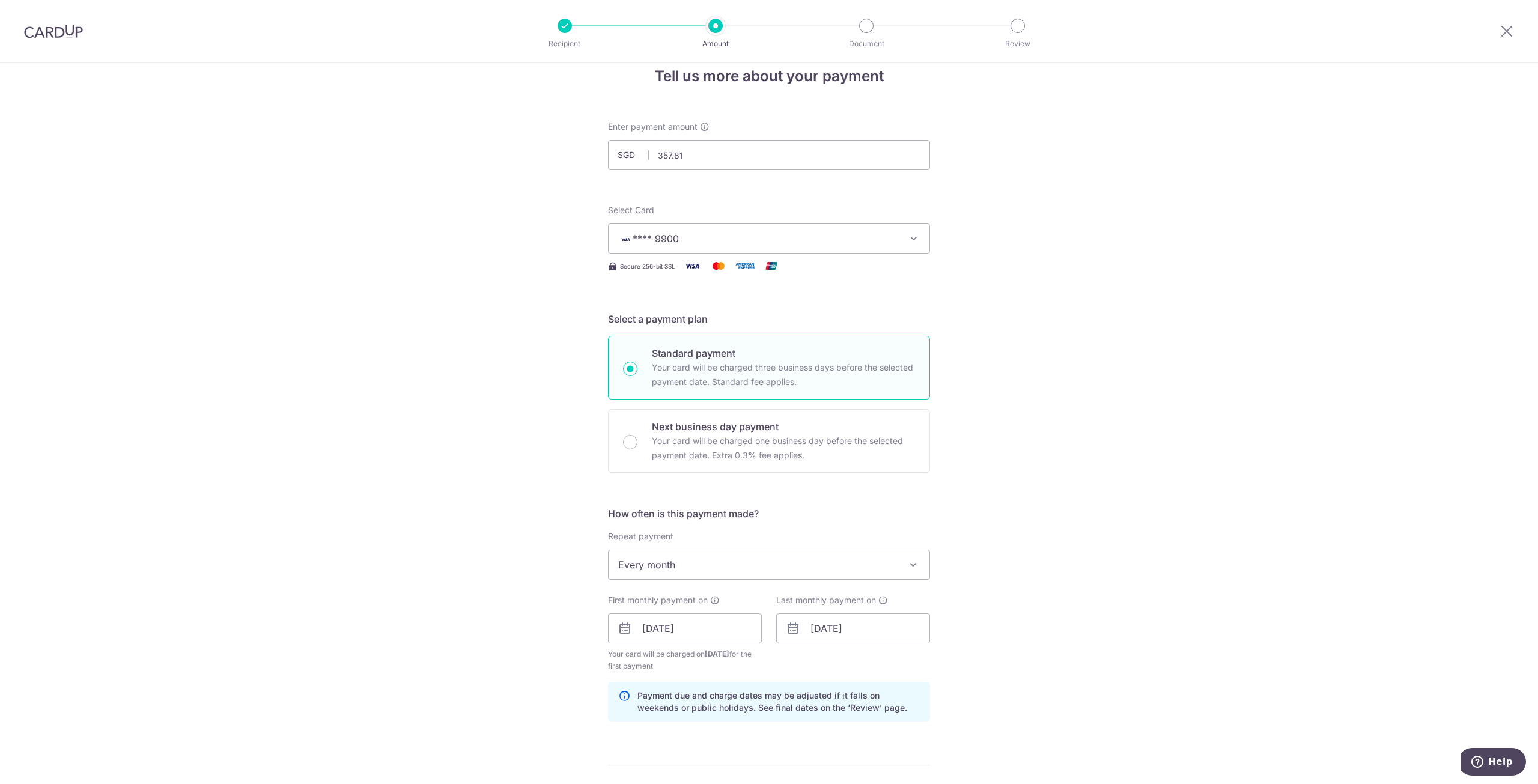
scroll to position [0, 0]
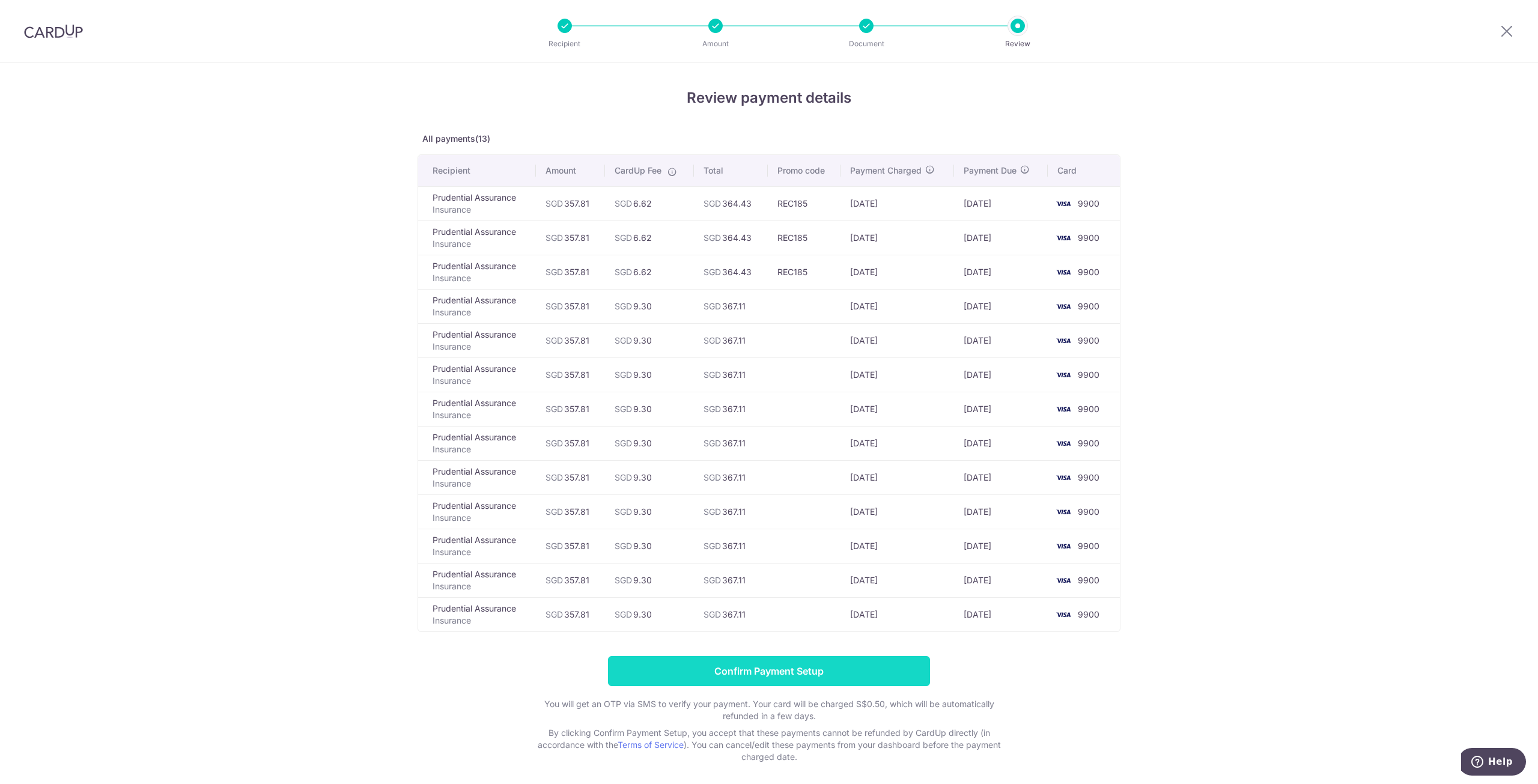
click at [753, 667] on input "Confirm Payment Setup" at bounding box center [769, 671] width 322 height 30
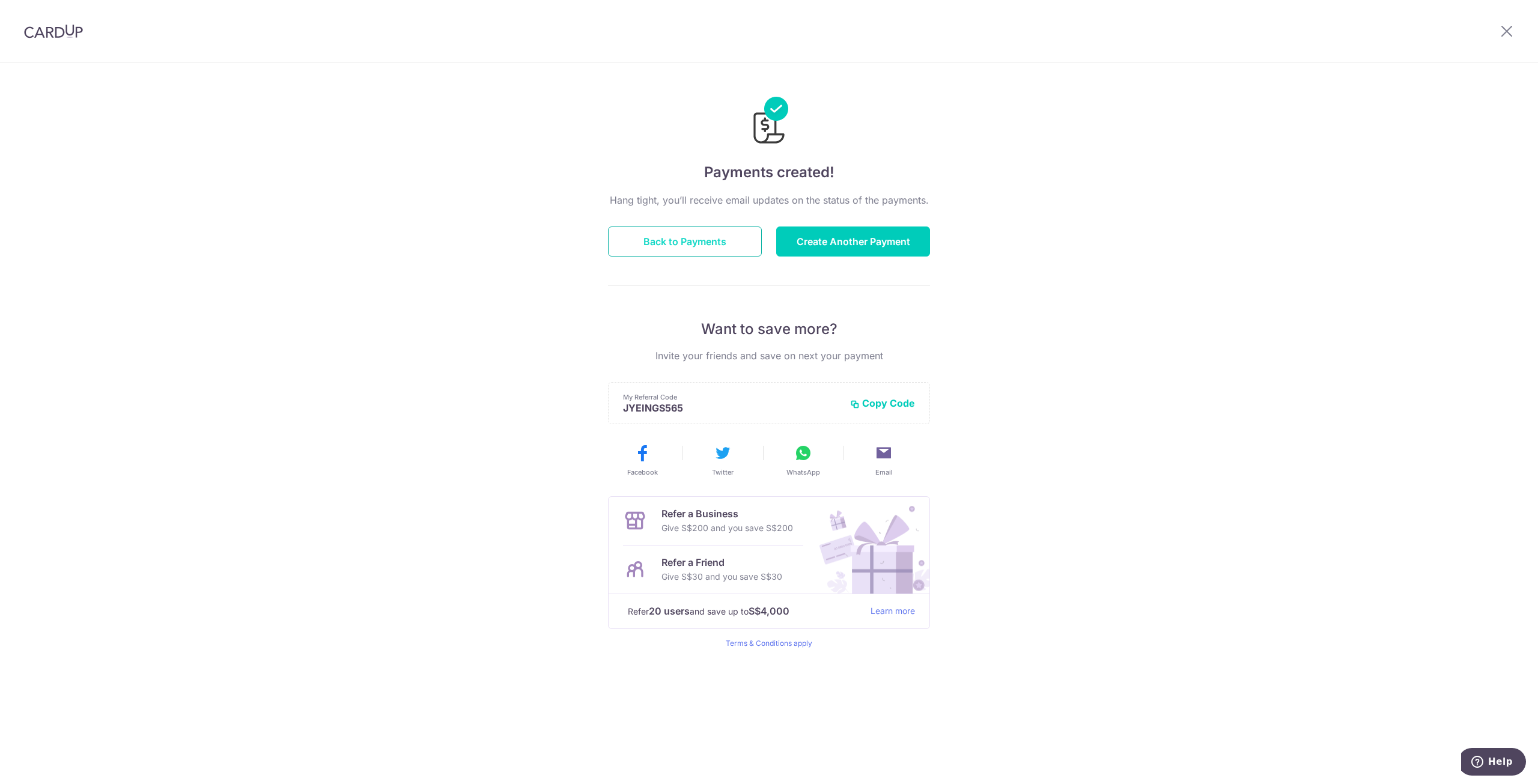
click at [681, 238] on button "Back to Payments" at bounding box center [685, 241] width 154 height 30
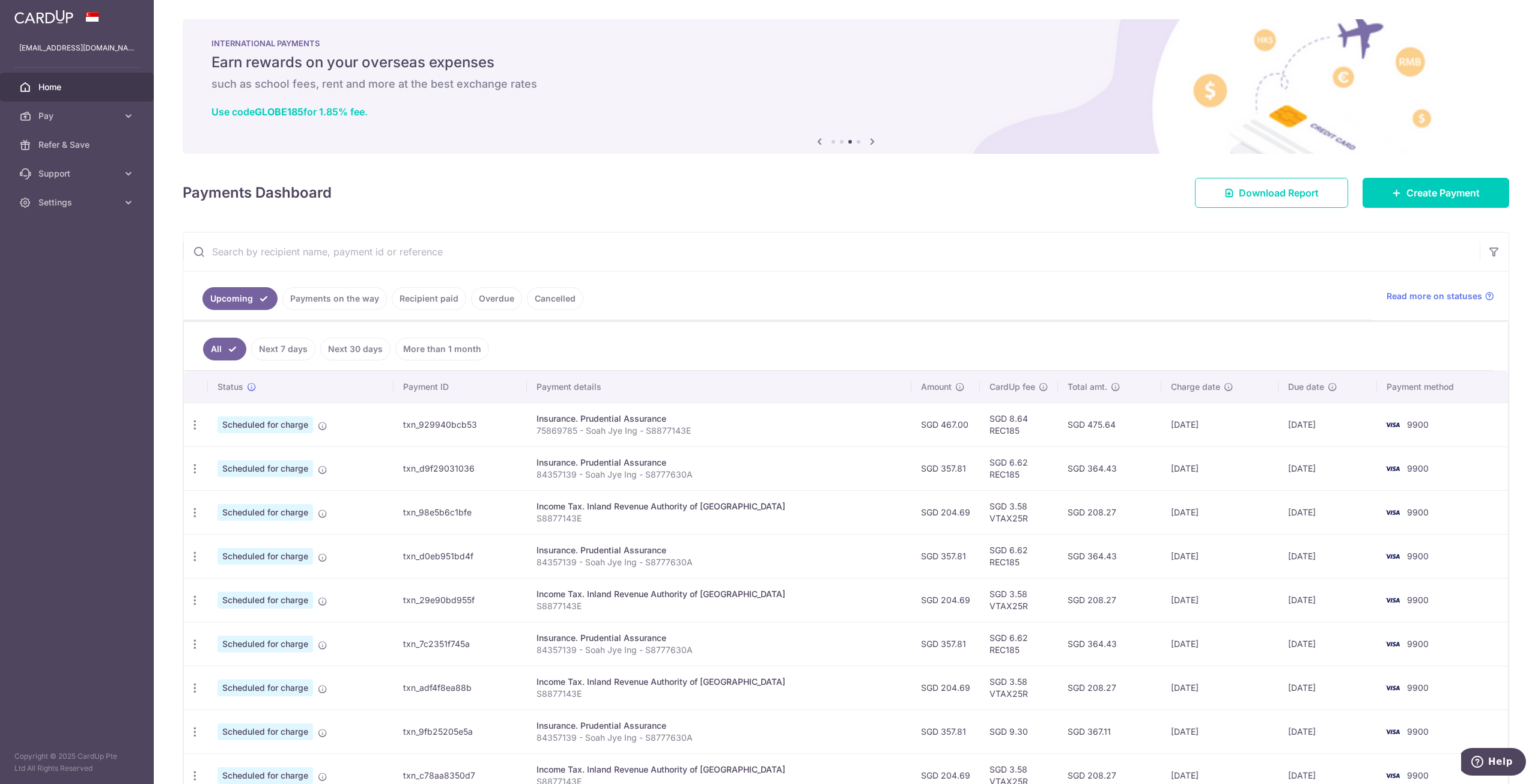
click at [430, 301] on link "Recipient paid" at bounding box center [429, 298] width 75 height 23
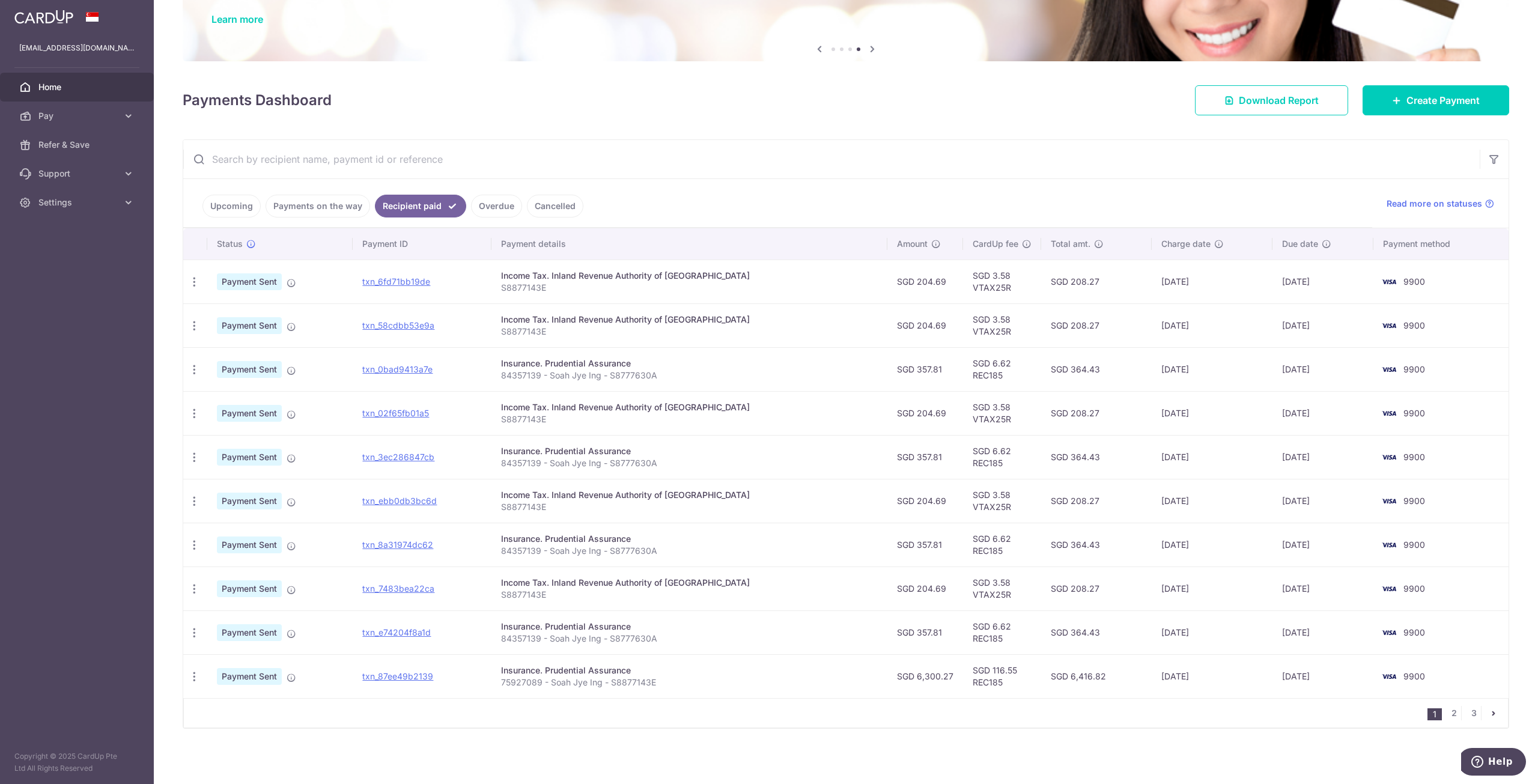
scroll to position [94, 0]
click at [217, 205] on link "Upcoming" at bounding box center [231, 204] width 58 height 23
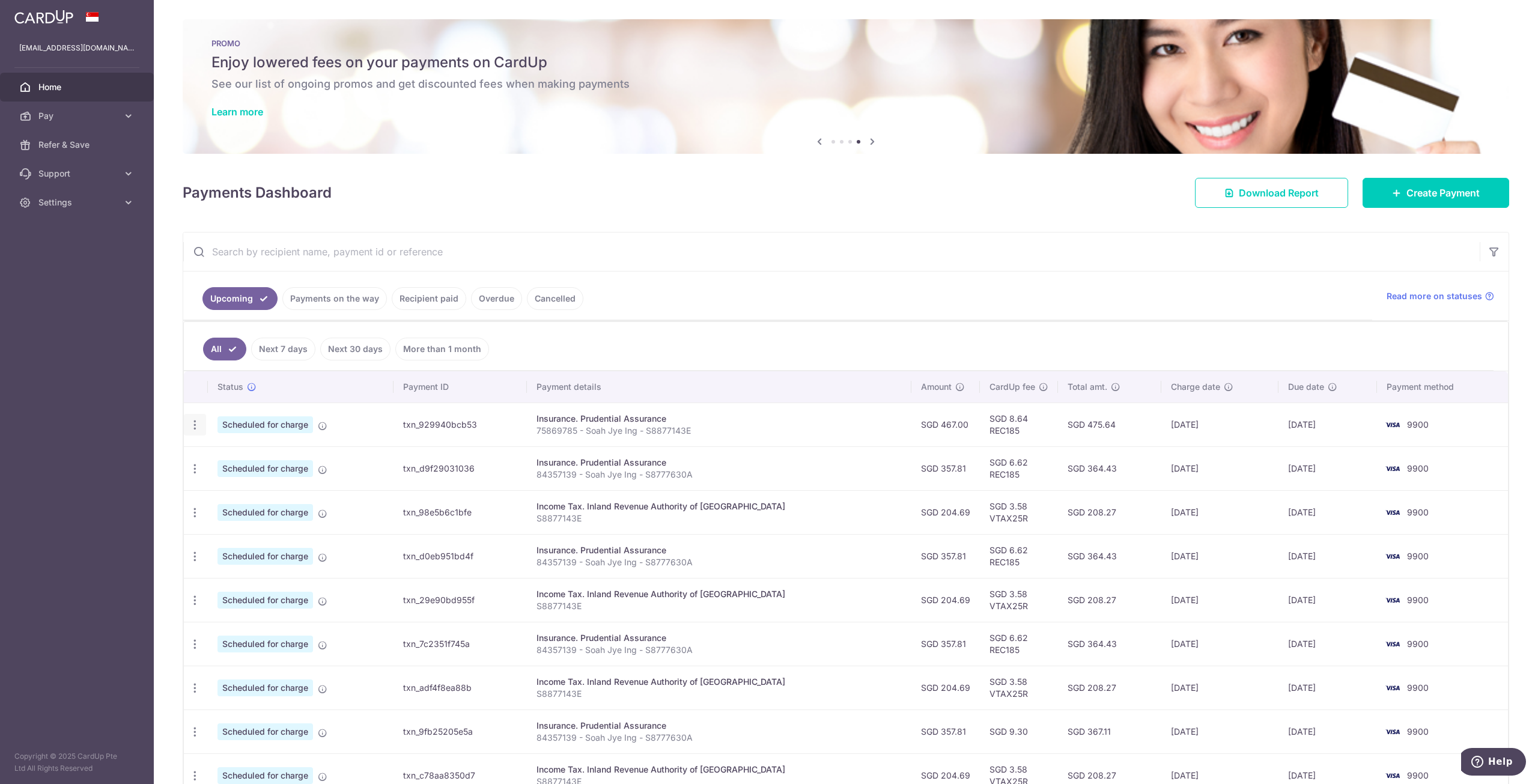
click at [200, 426] on div "Update payment Cancel payment" at bounding box center [195, 425] width 23 height 23
click at [190, 426] on icon "button" at bounding box center [195, 425] width 12 height 12
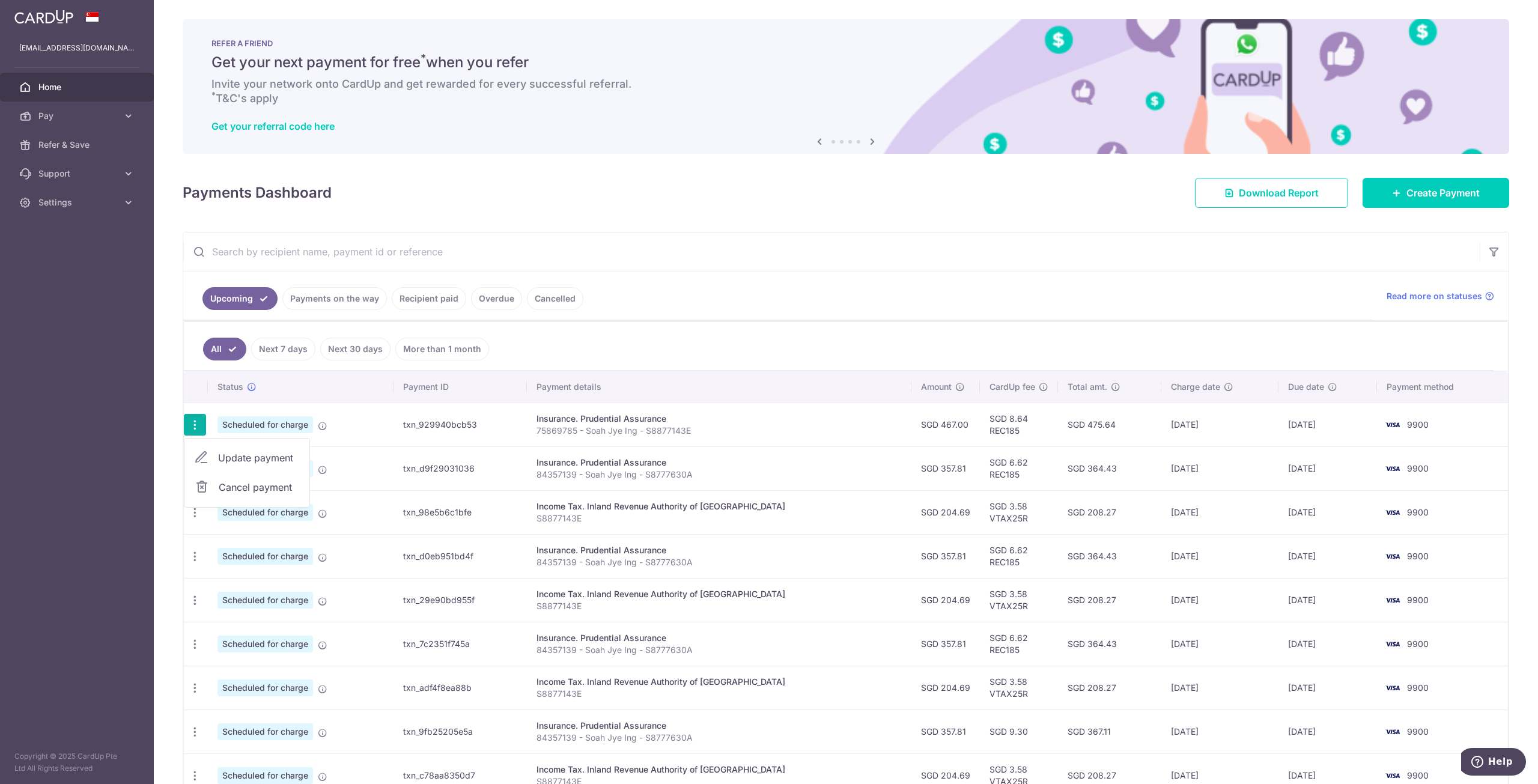
click at [235, 456] on span "Update payment" at bounding box center [259, 457] width 82 height 15
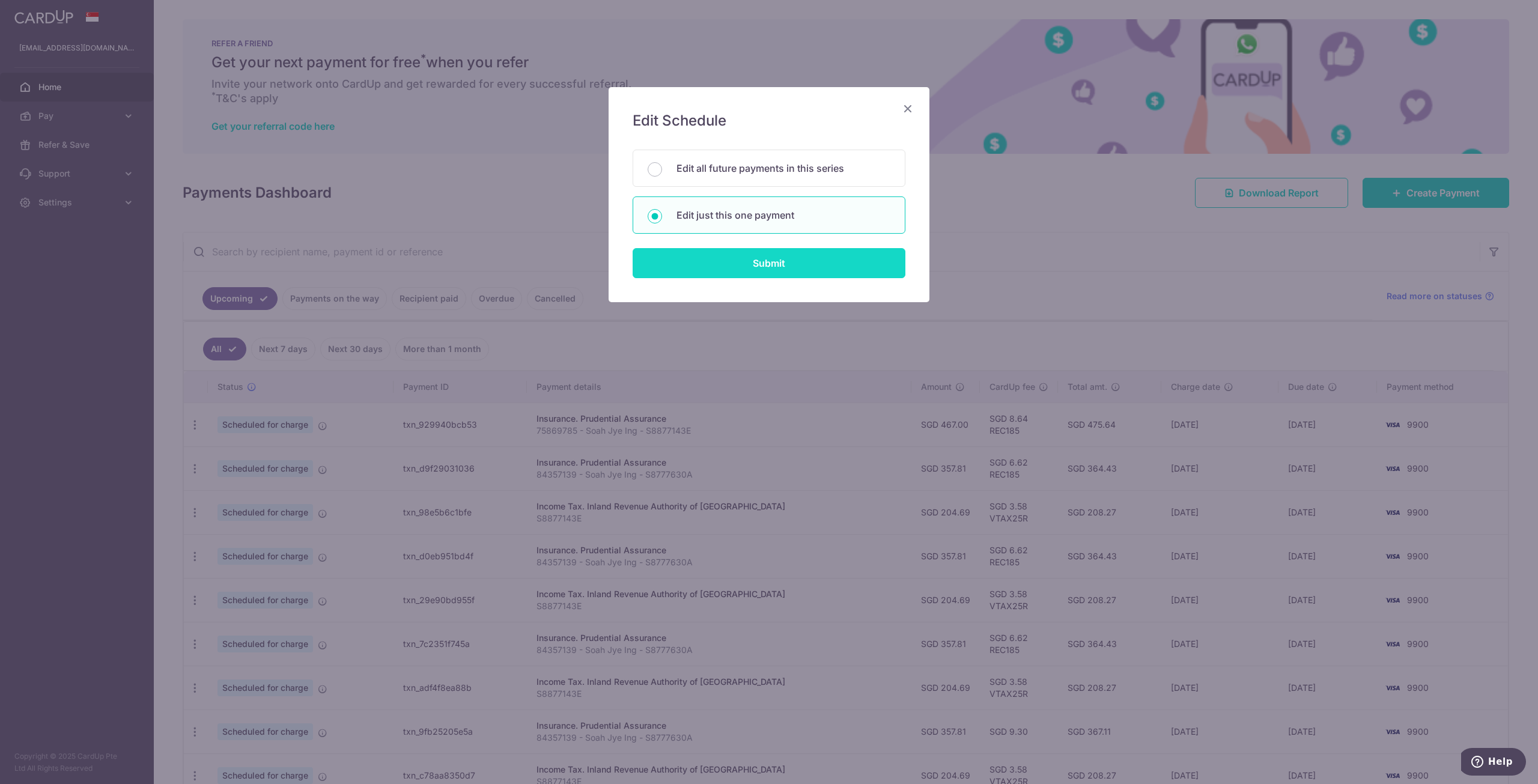
click at [776, 265] on input "Submit" at bounding box center [769, 263] width 273 height 30
radio input "true"
type input "467.00"
type input "22/10/2025"
type input "75869785 - Soah Jye Ing - S8877143E"
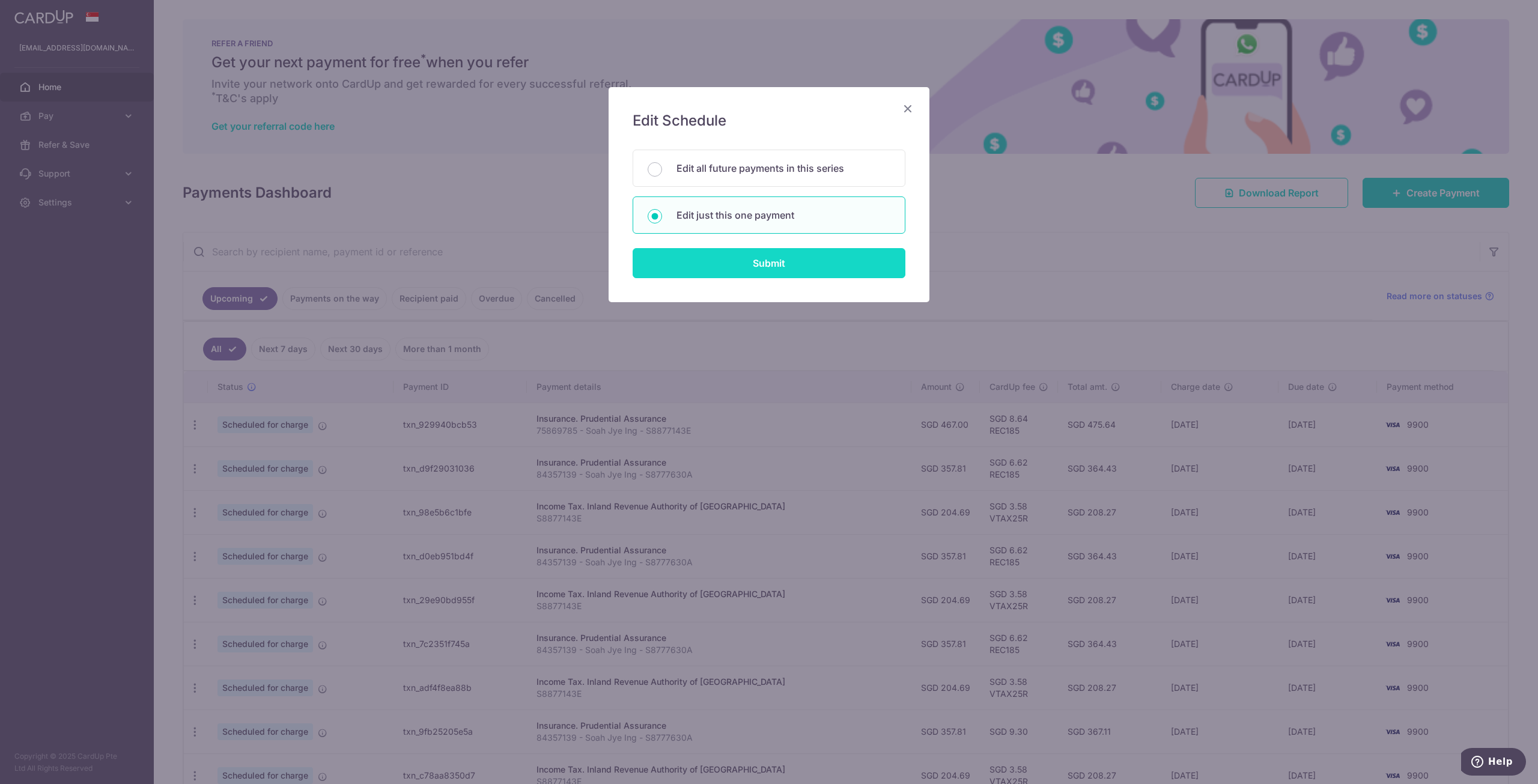
type input "REC185"
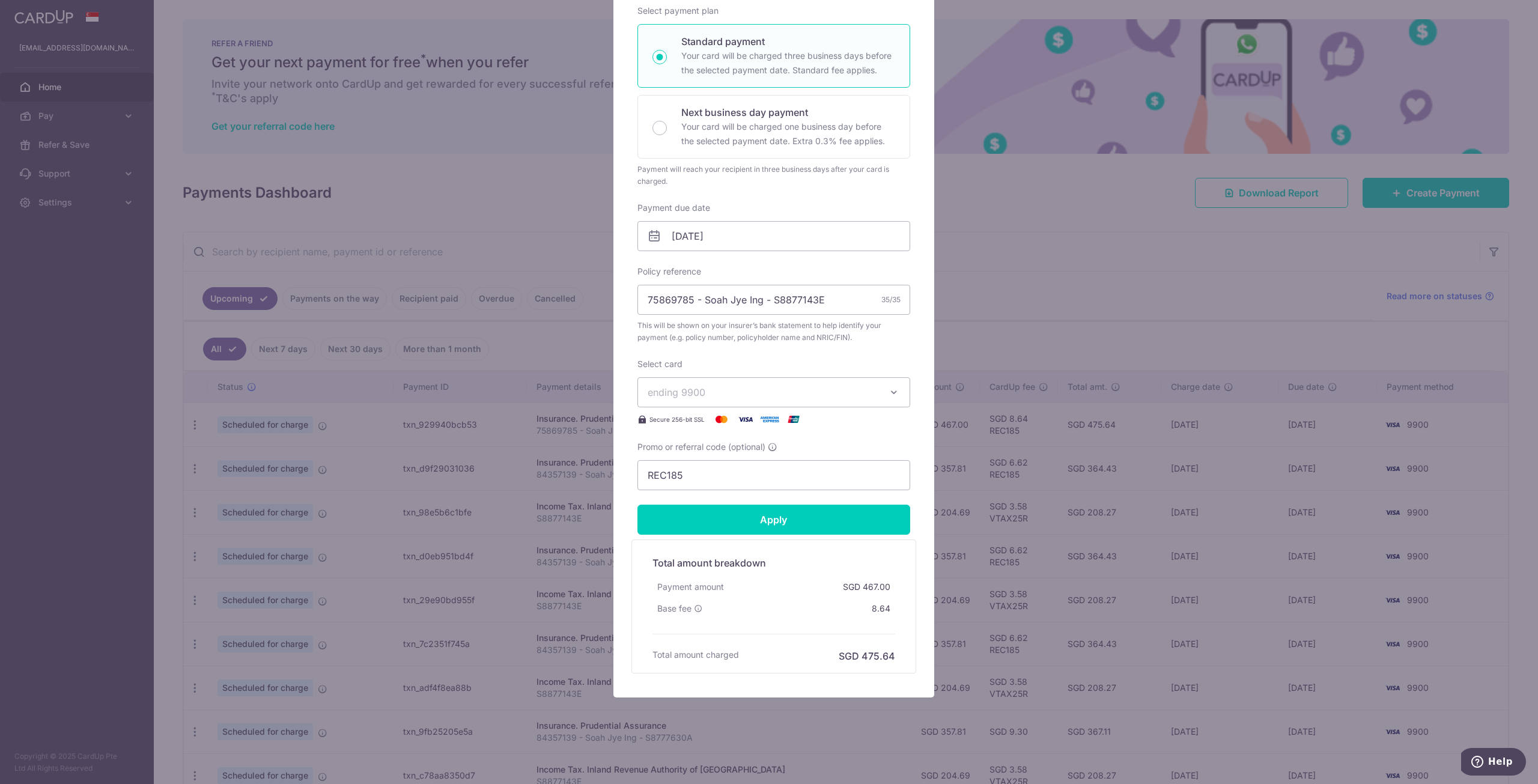
scroll to position [190, 0]
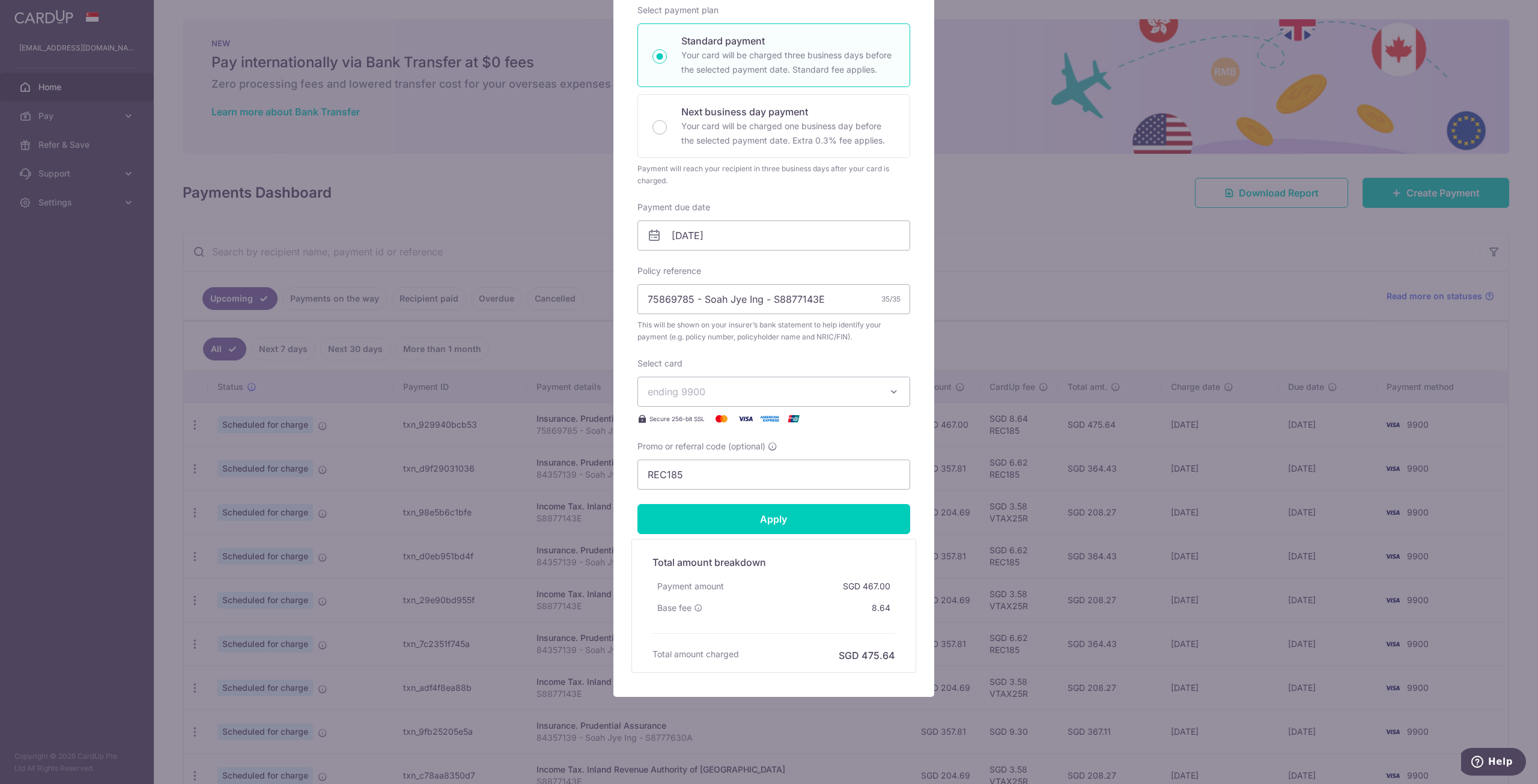
click at [1040, 245] on div "Edit payment By clicking apply, you will make changes to all payments to Pruden…" at bounding box center [769, 392] width 1538 height 784
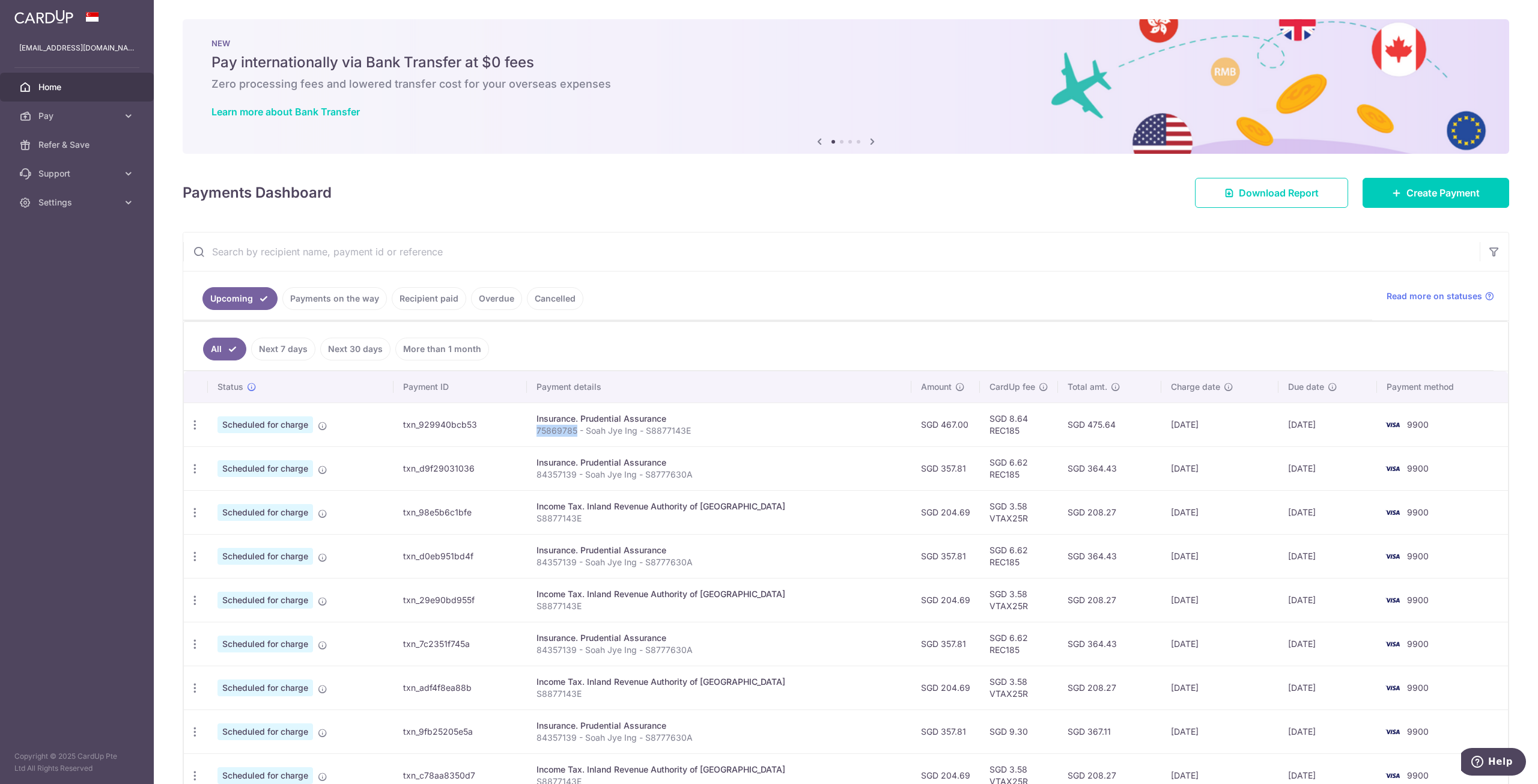
drag, startPoint x: 554, startPoint y: 428, endPoint x: 594, endPoint y: 428, distance: 40.0
click at [594, 428] on td "Insurance. Prudential Assurance 75869785 - Soah Jye Ing - S8877143E" at bounding box center [719, 424] width 384 height 43
copy p "75869785"
click at [299, 251] on input "text" at bounding box center [831, 252] width 1297 height 39
paste input "75869785"
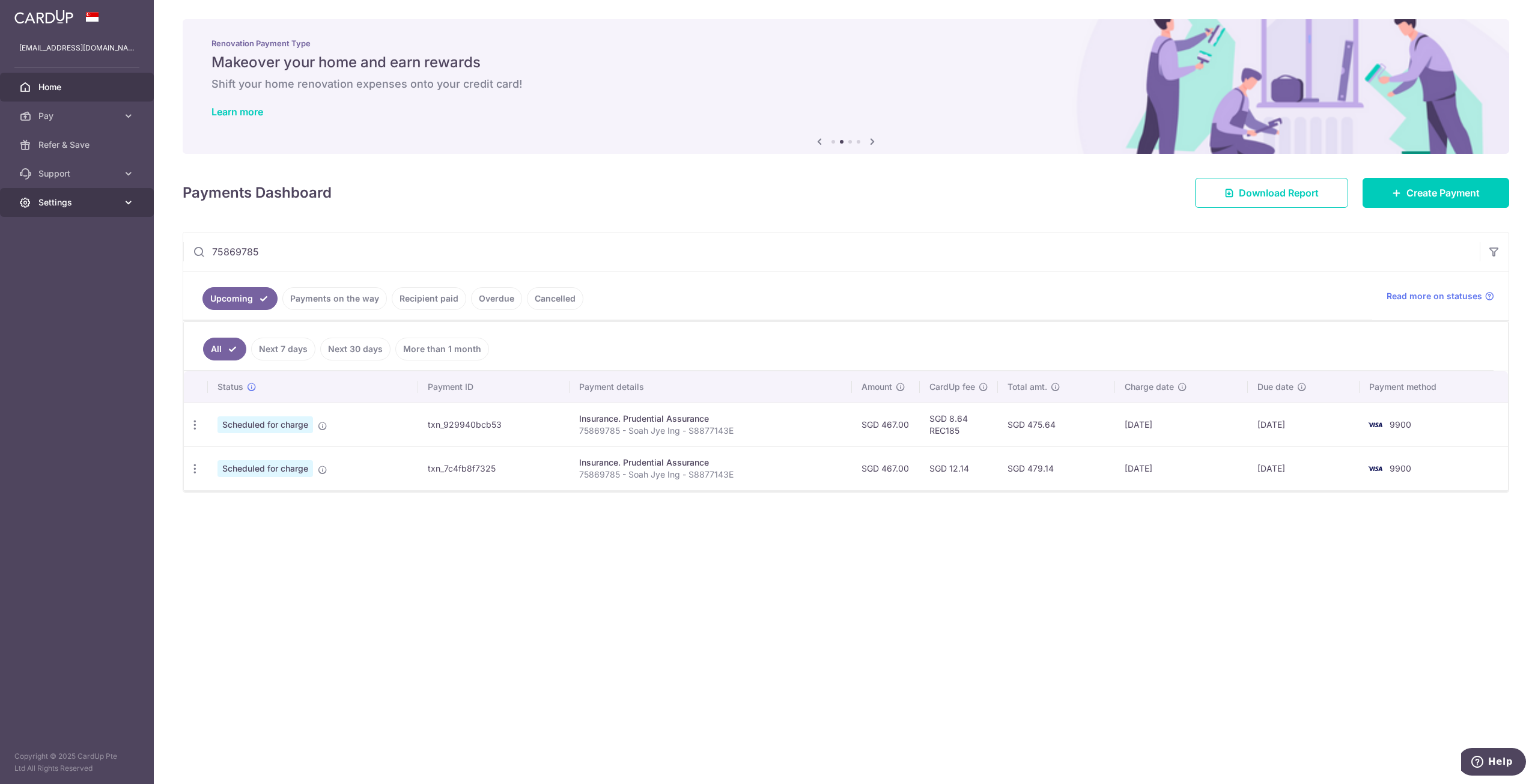
type input "75869785"
click at [62, 202] on span "Settings" at bounding box center [78, 202] width 79 height 12
click at [54, 259] on span "Logout" at bounding box center [78, 259] width 79 height 12
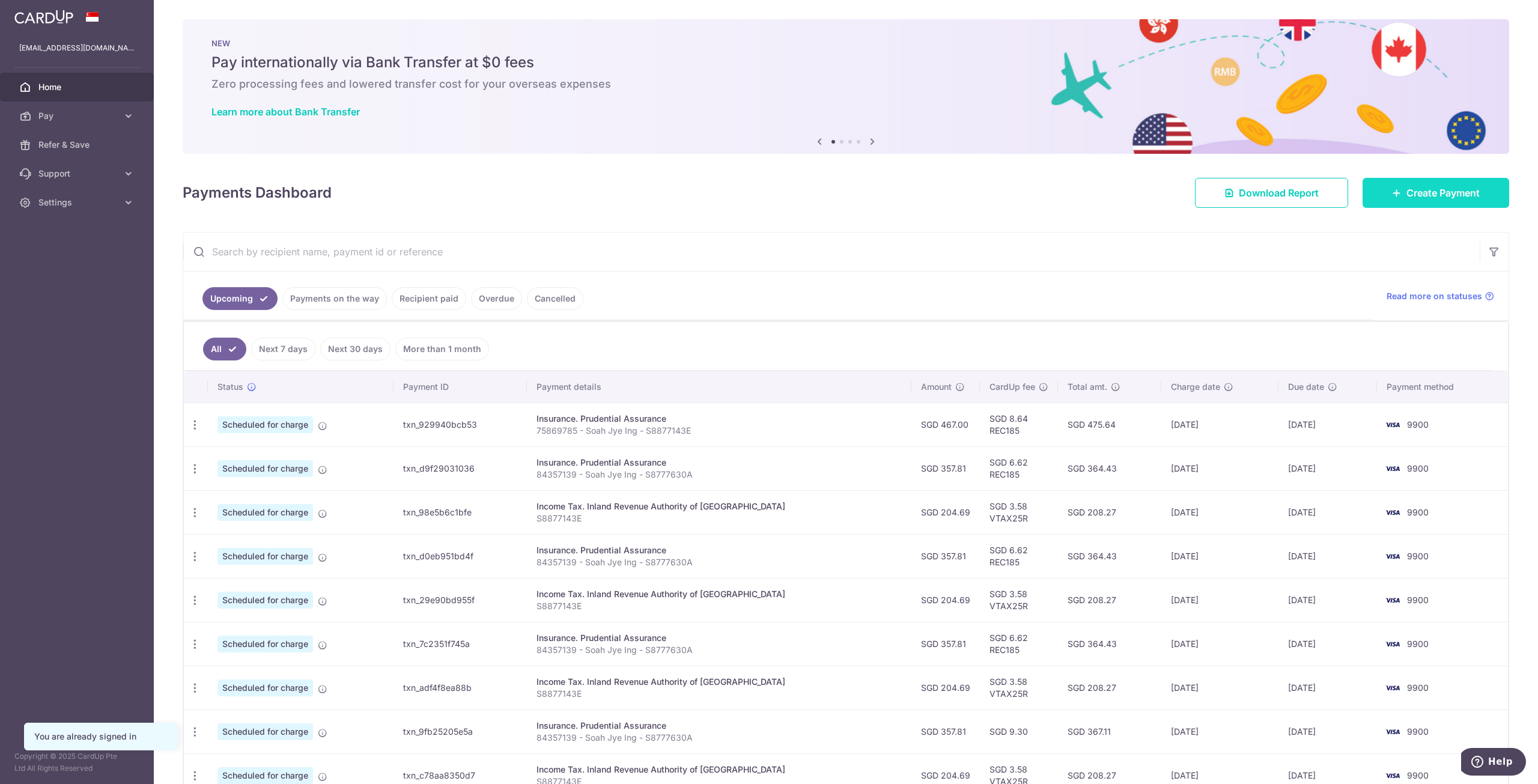
type input "[URL][DOMAIN_NAME]"
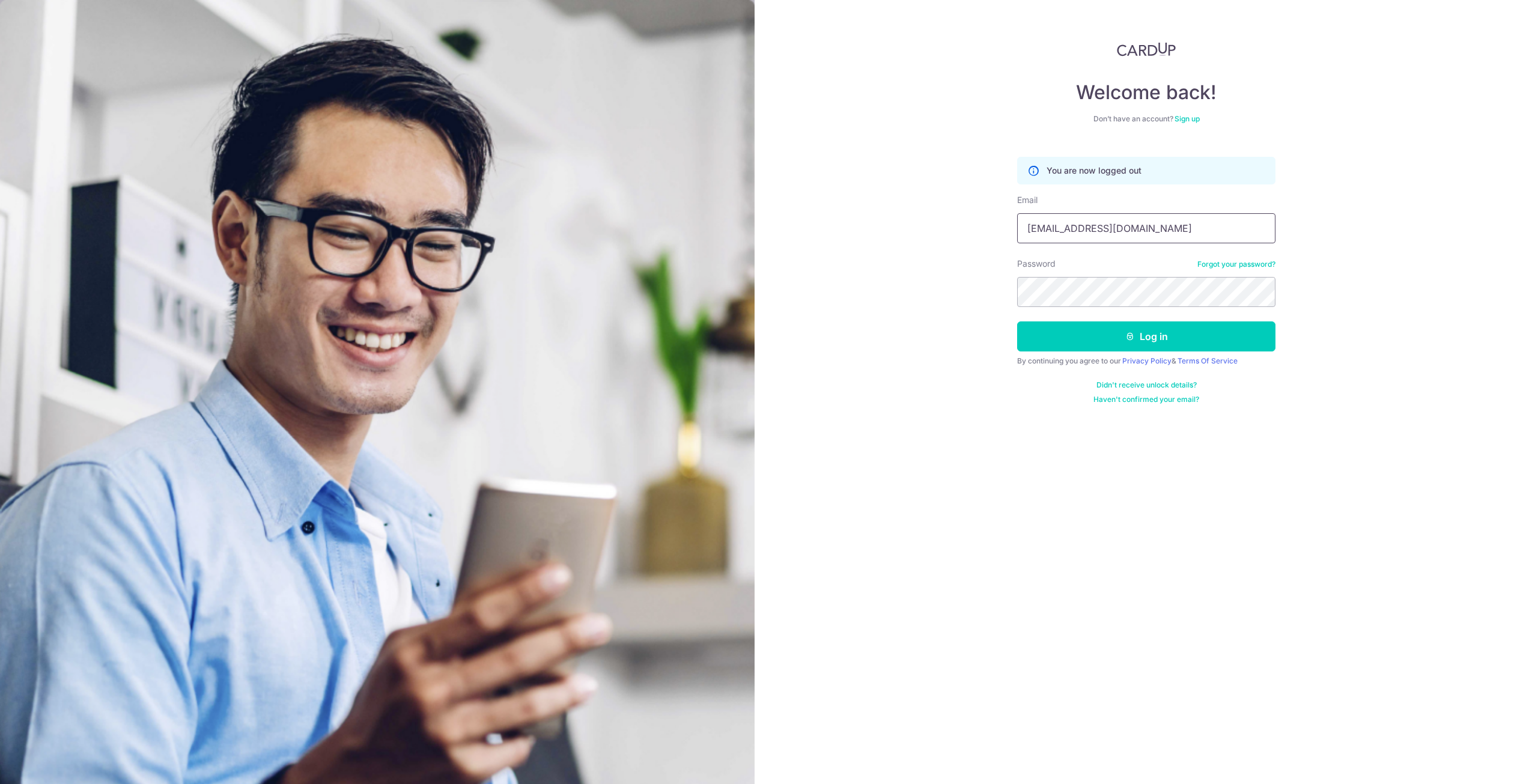
click at [1150, 217] on input "[EMAIL_ADDRESS][DOMAIN_NAME]" at bounding box center [1146, 228] width 259 height 30
type input "[EMAIL_ADDRESS][DOMAIN_NAME]"
click at [1121, 317] on form "You are now logged out Email [EMAIL_ADDRESS][DOMAIN_NAME] Password Forgot your …" at bounding box center [1146, 276] width 259 height 256
click at [1116, 331] on button "Log in" at bounding box center [1146, 336] width 259 height 30
